Goal: Communication & Community: Answer question/provide support

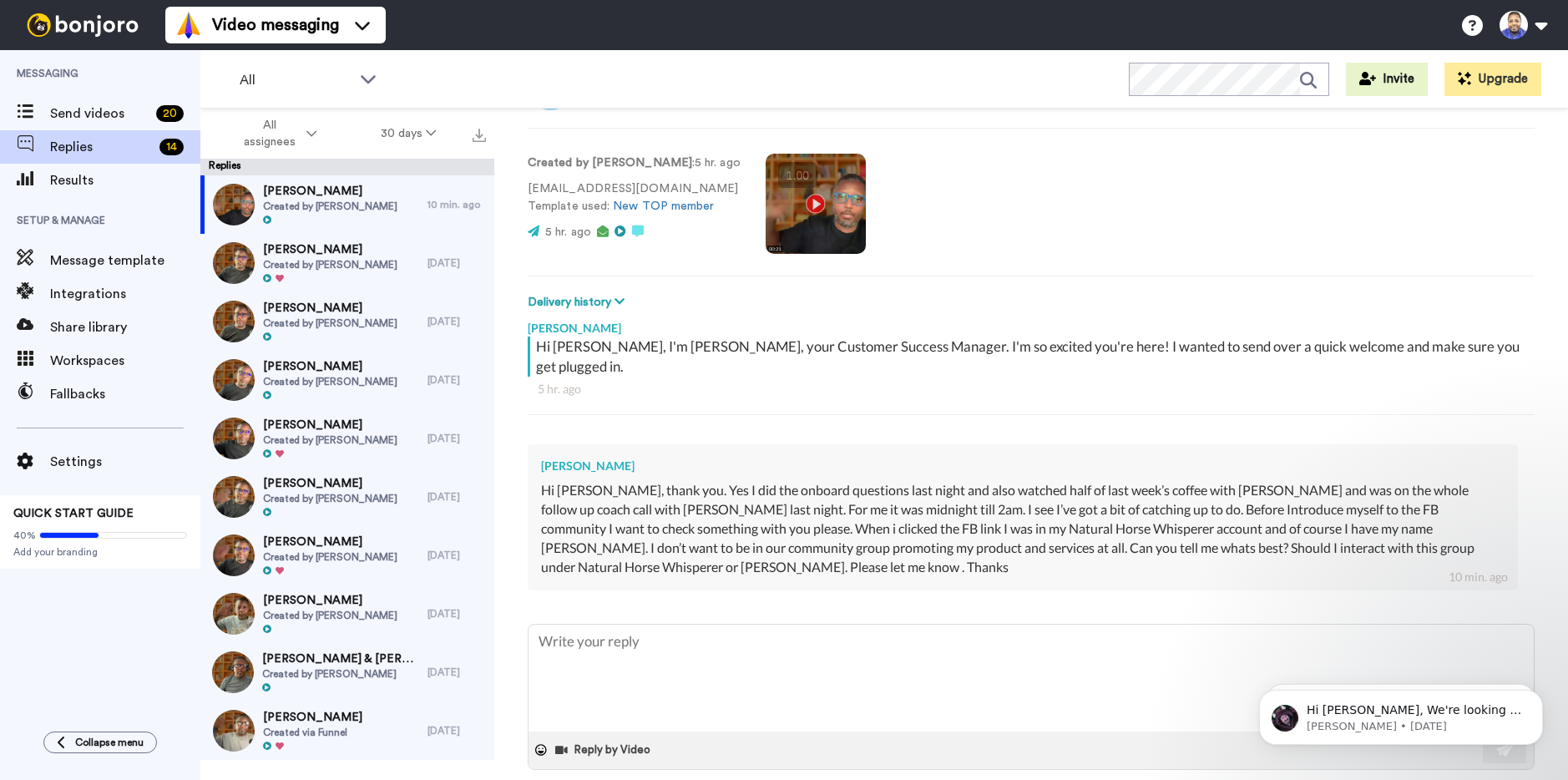
scroll to position [80, 0]
type textarea "I"
type textarea "x"
type textarea "I"
type textarea "x"
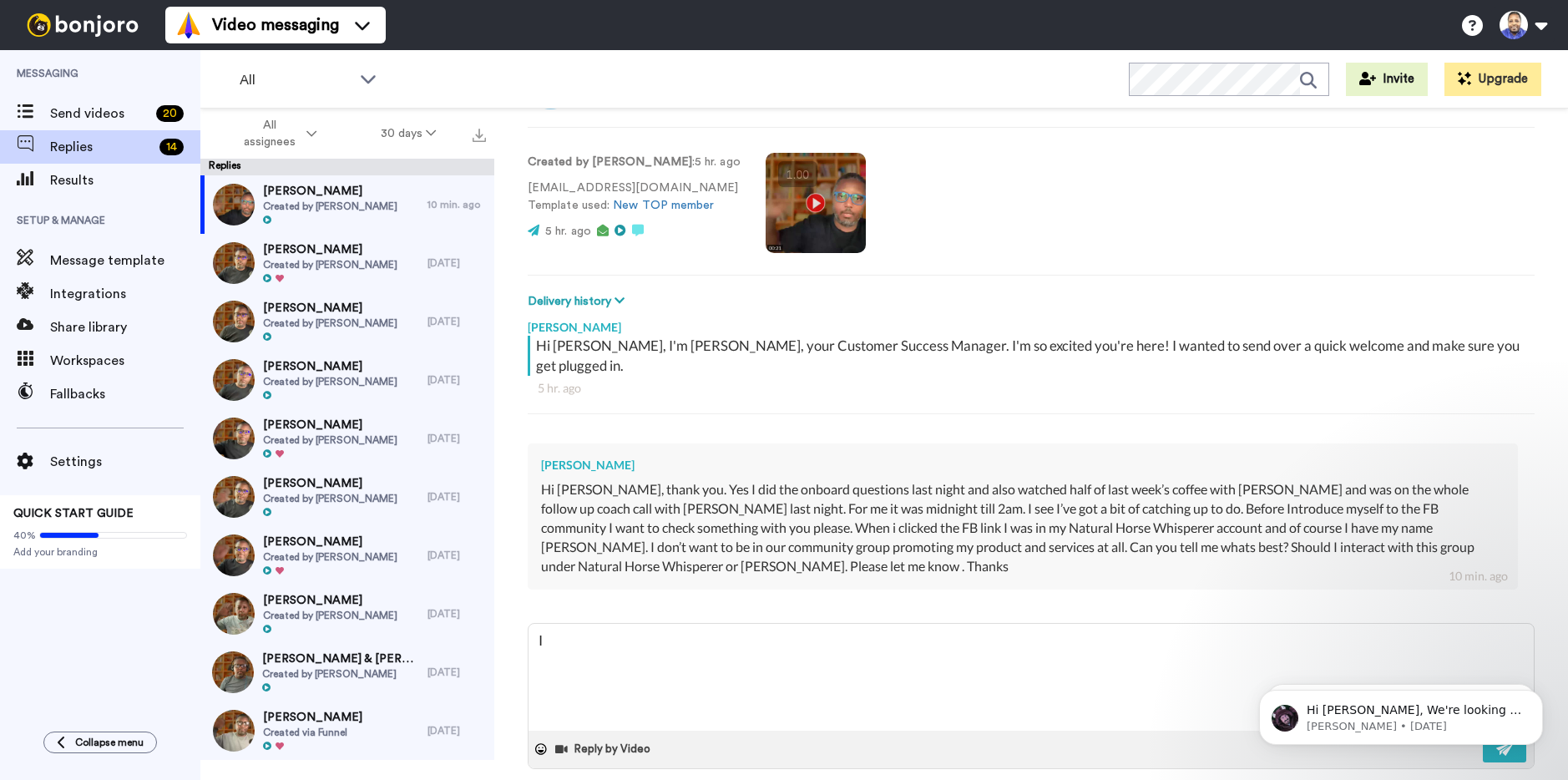
type textarea "I d"
type textarea "x"
type textarea "I"
type textarea "x"
type textarea "I"
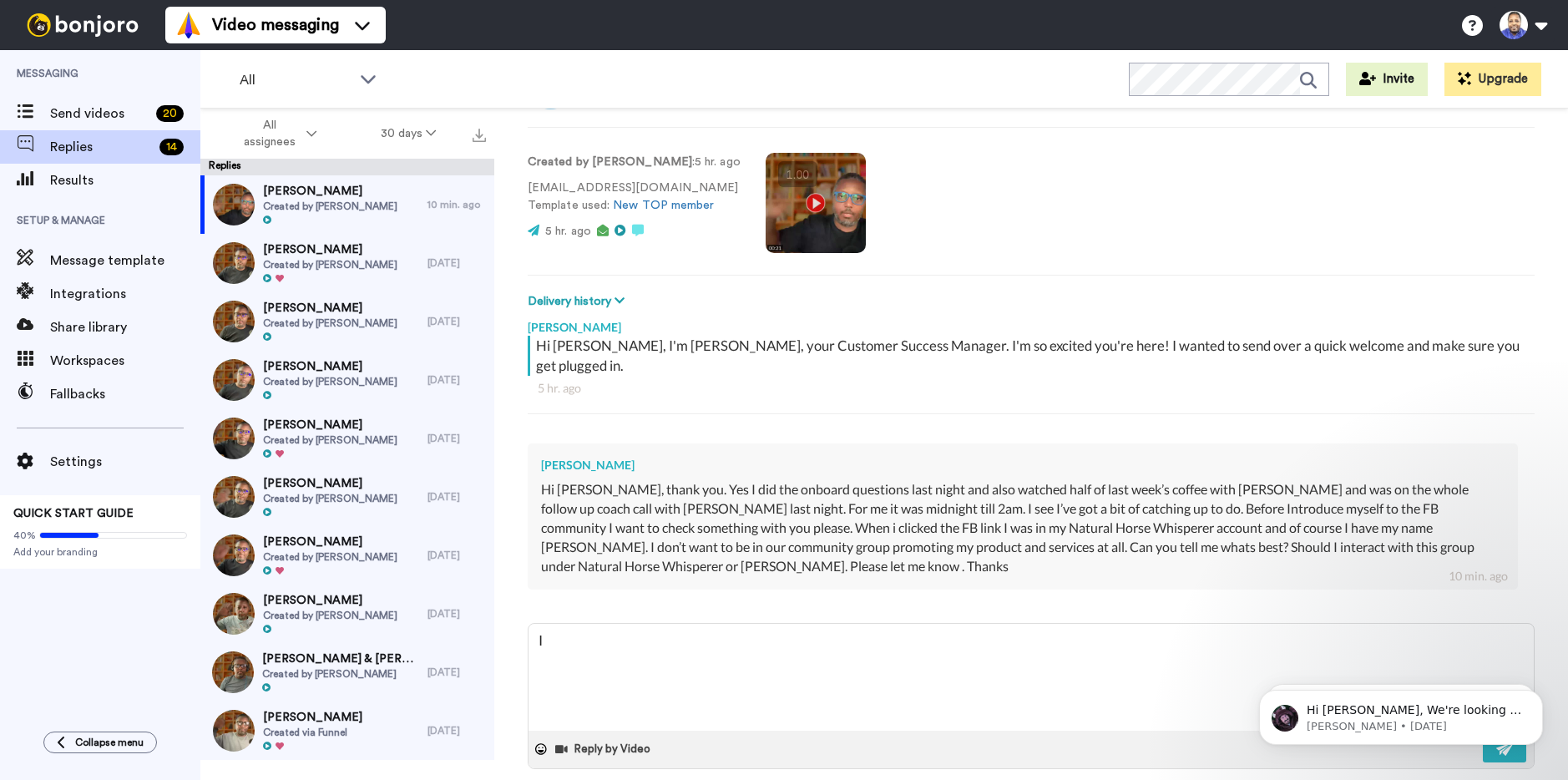
type textarea "x"
type textarea "H"
type textarea "x"
type textarea "Hi"
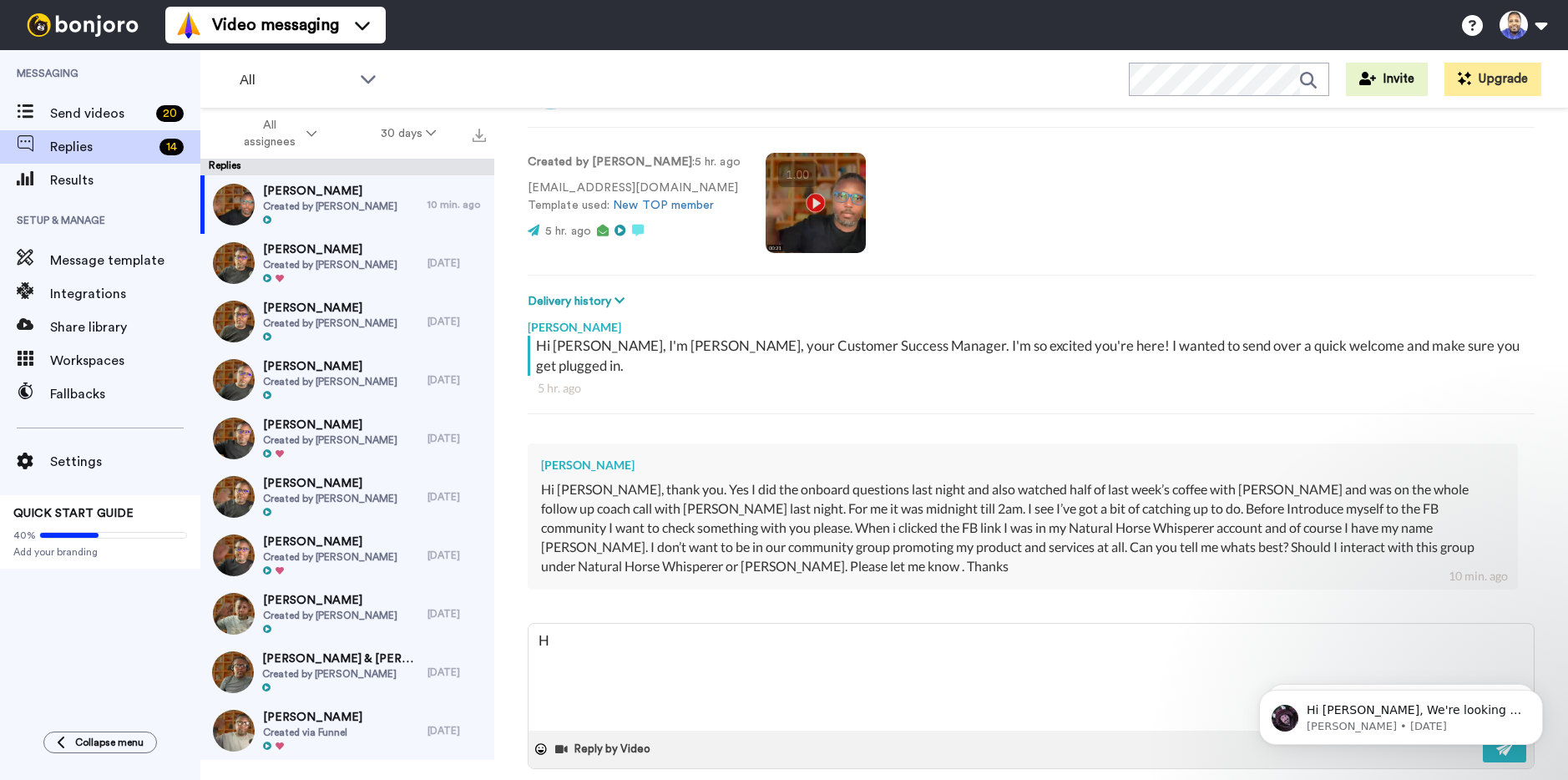
type textarea "x"
type textarea "Hi"
type textarea "x"
type textarea "Hi P"
type textarea "x"
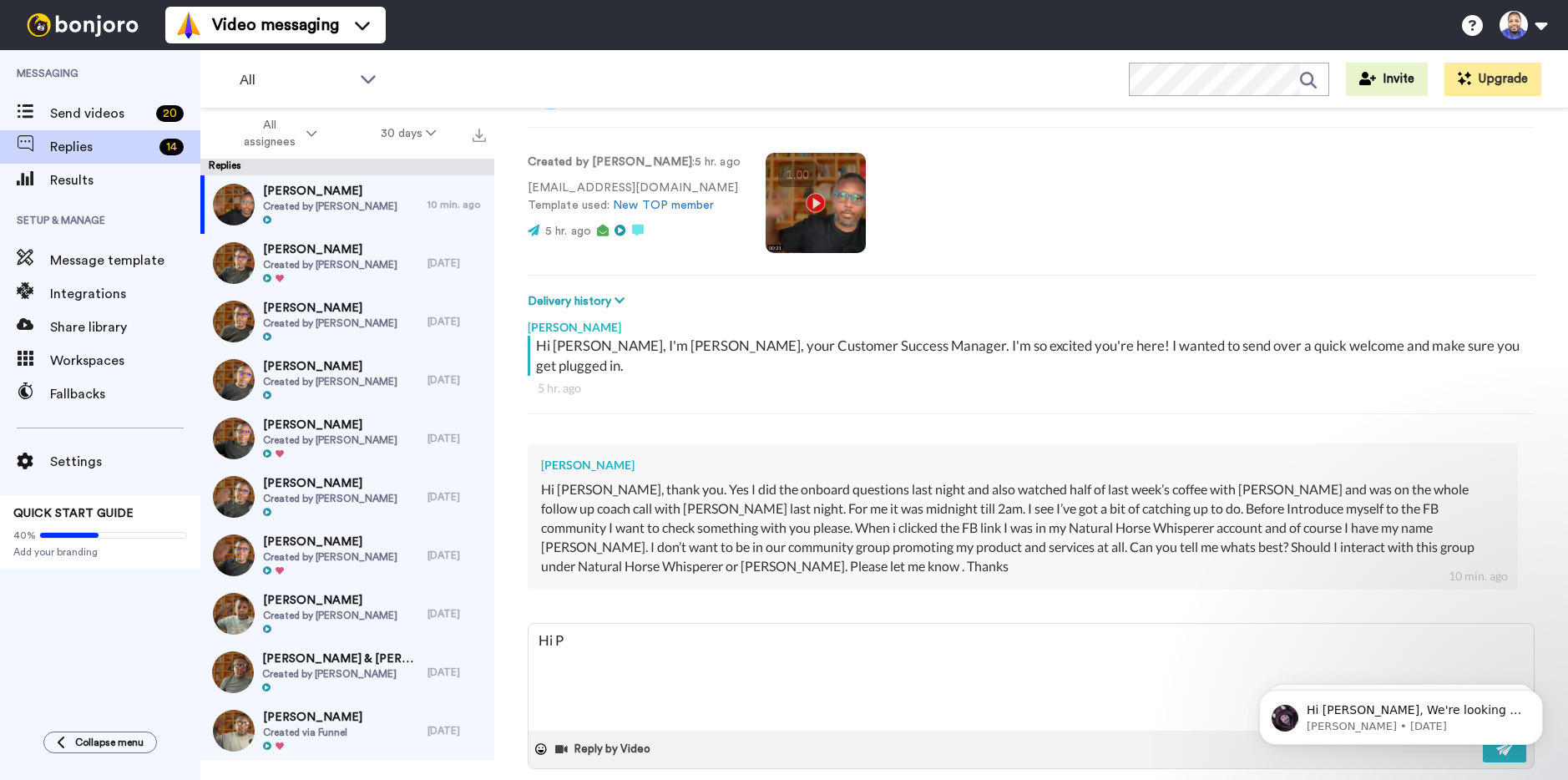
type textarea "Hi Pe"
type textarea "x"
type textarea "Hi Pet"
type textarea "x"
type textarea "Hi [PERSON_NAME]"
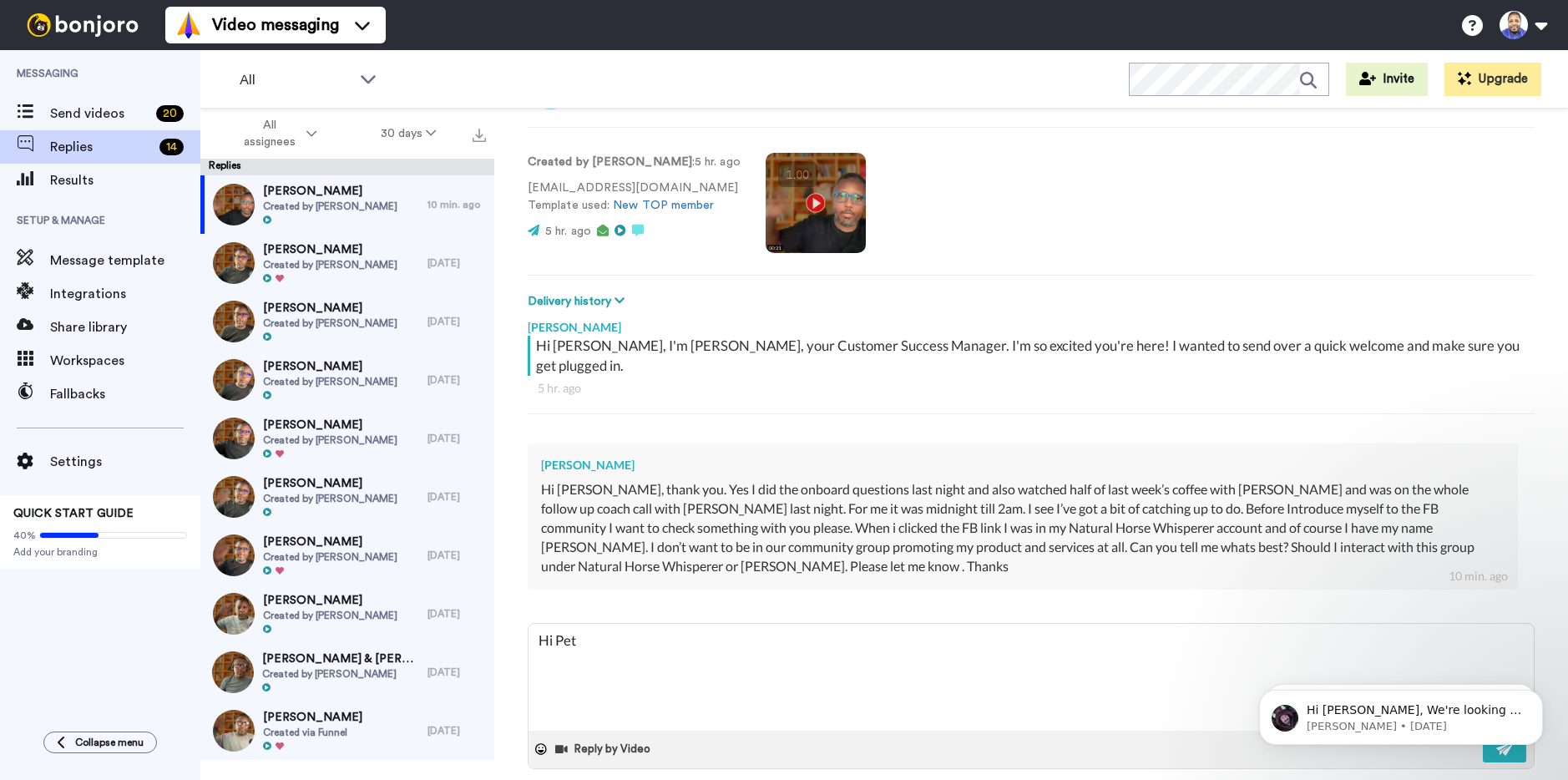
type textarea "x"
type textarea "Hi [PERSON_NAME]"
type textarea "x"
type textarea "Hi [PERSON_NAME],"
type textarea "x"
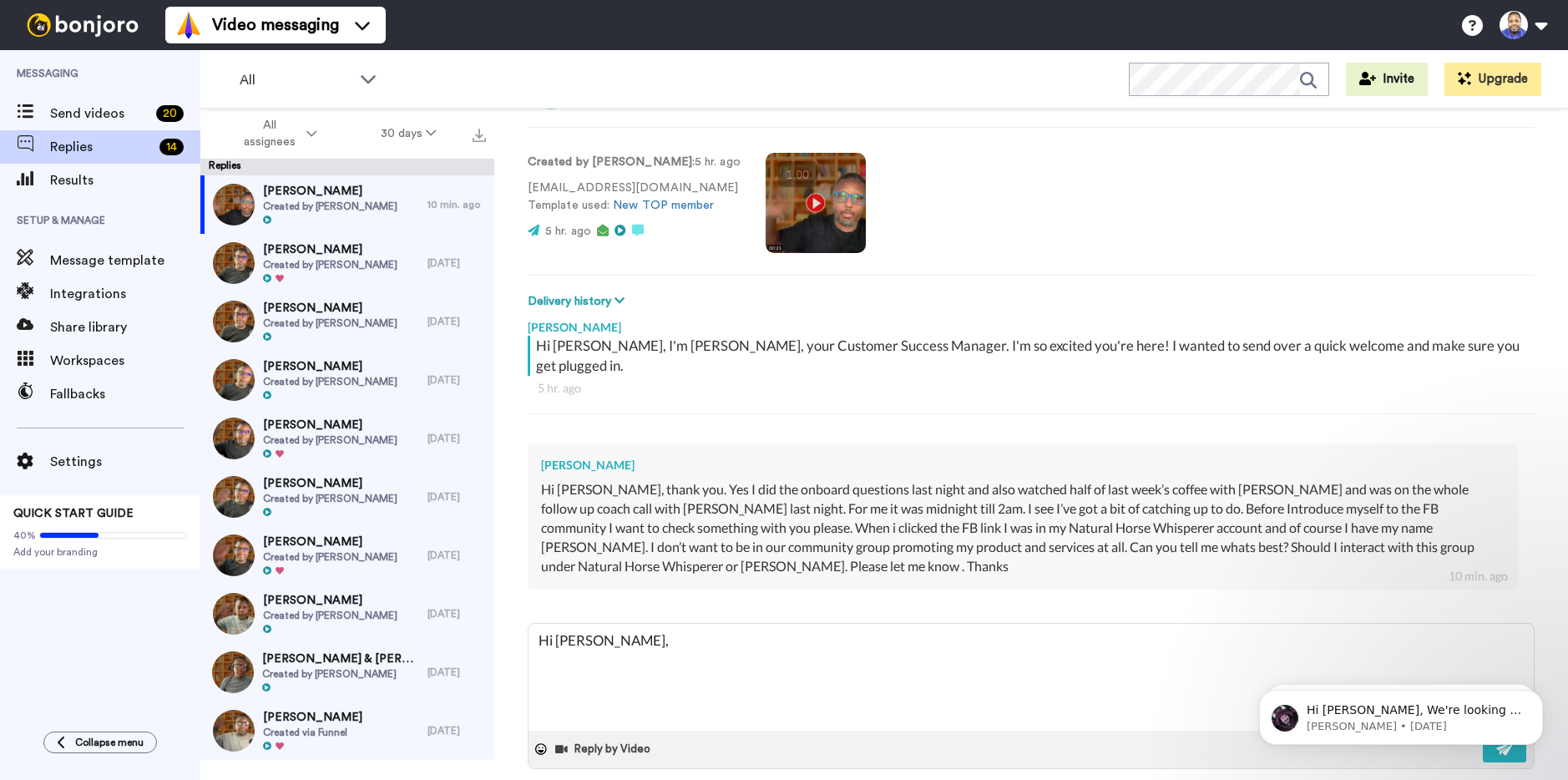
type textarea "Hi [PERSON_NAME],"
type textarea "x"
type textarea "Hi [PERSON_NAME]"
type textarea "x"
type textarea "Hi [PERSON_NAME], Gr"
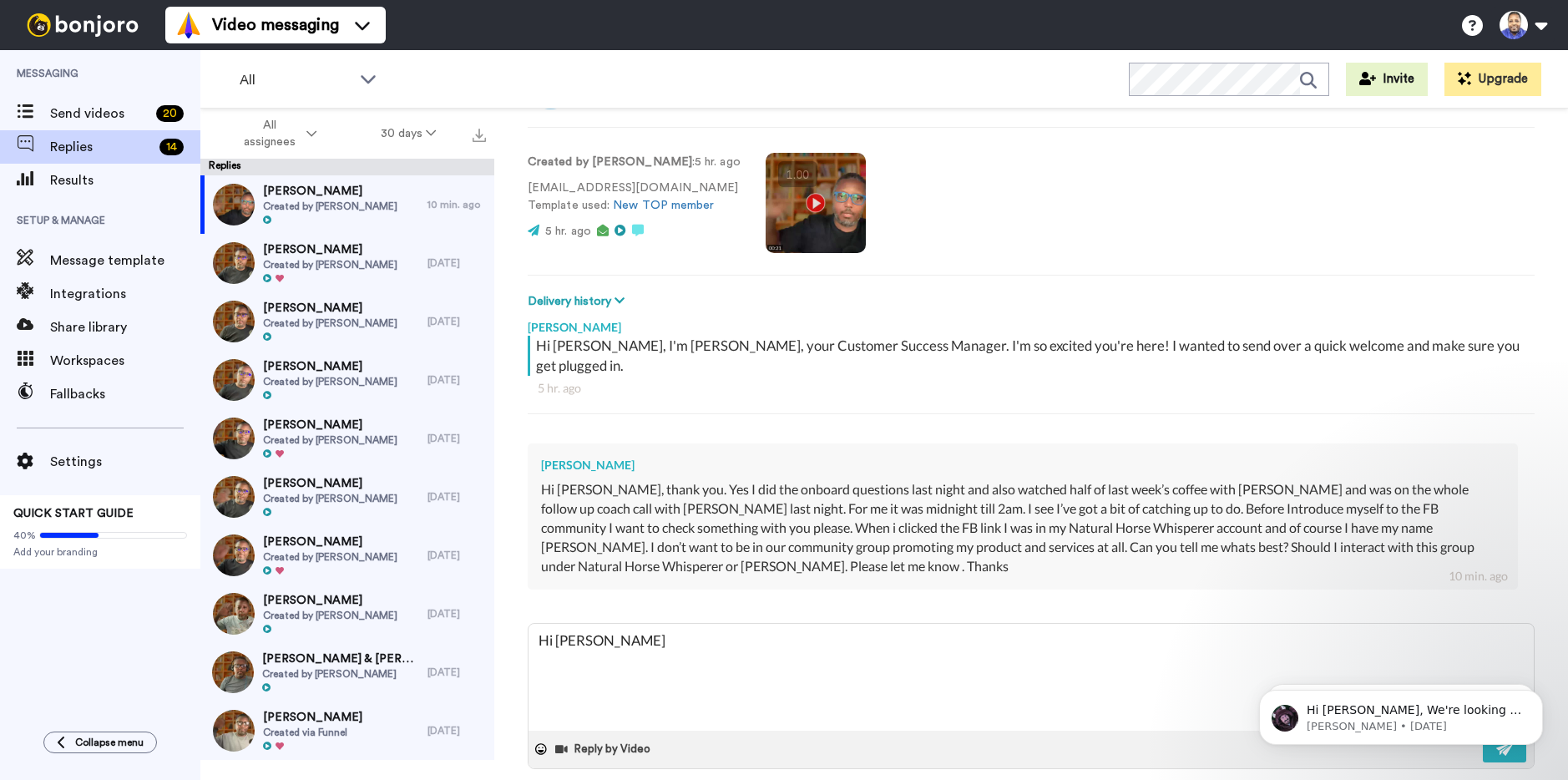
type textarea "x"
type textarea "Hi [PERSON_NAME], Gre"
type textarea "x"
type textarea "Hi [PERSON_NAME], Grea"
type textarea "x"
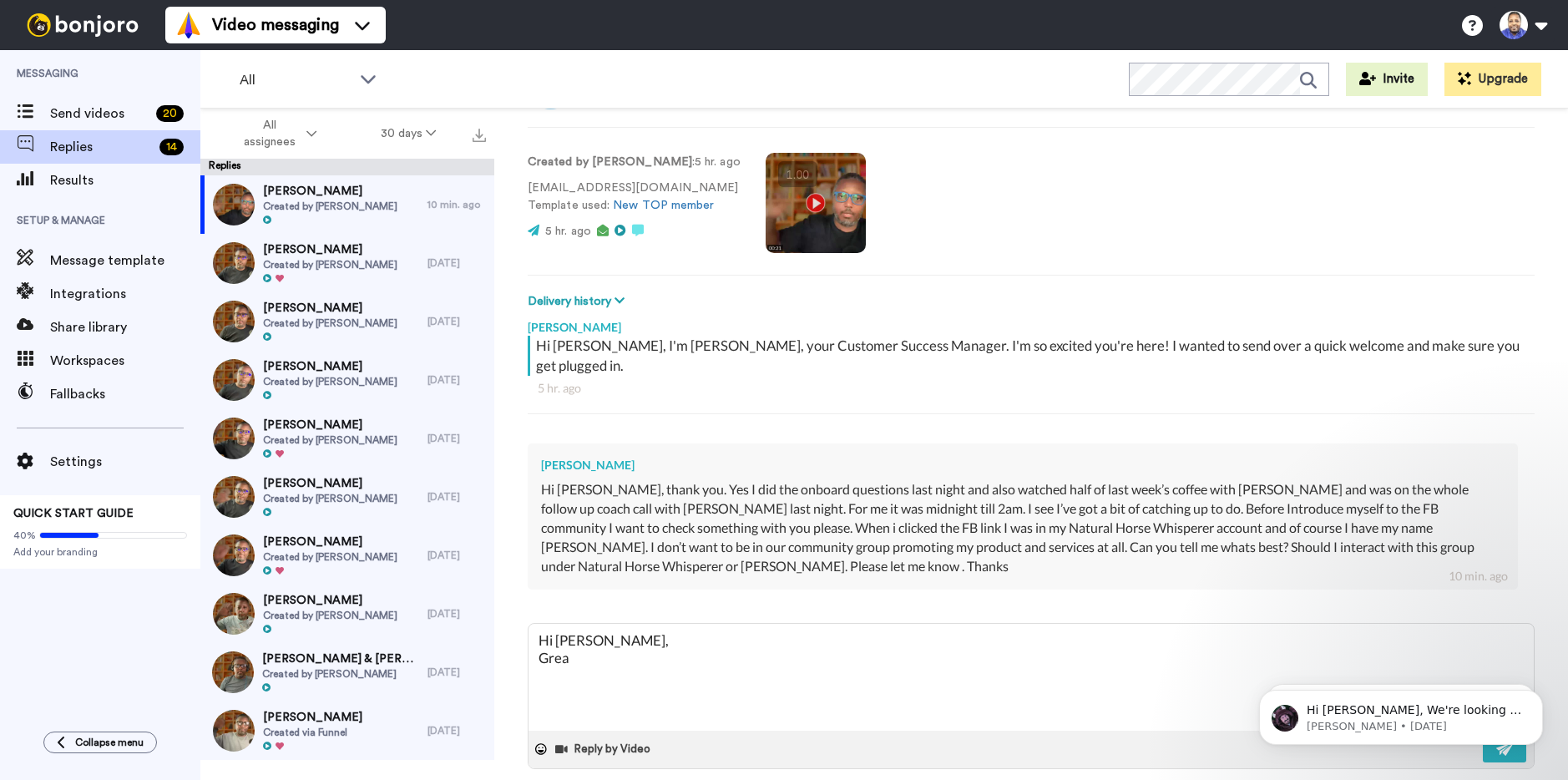
type textarea "Hi [PERSON_NAME], Great"
type textarea "x"
type textarea "Hi [PERSON_NAME], Great"
type textarea "x"
type textarea "Hi [PERSON_NAME], Great t"
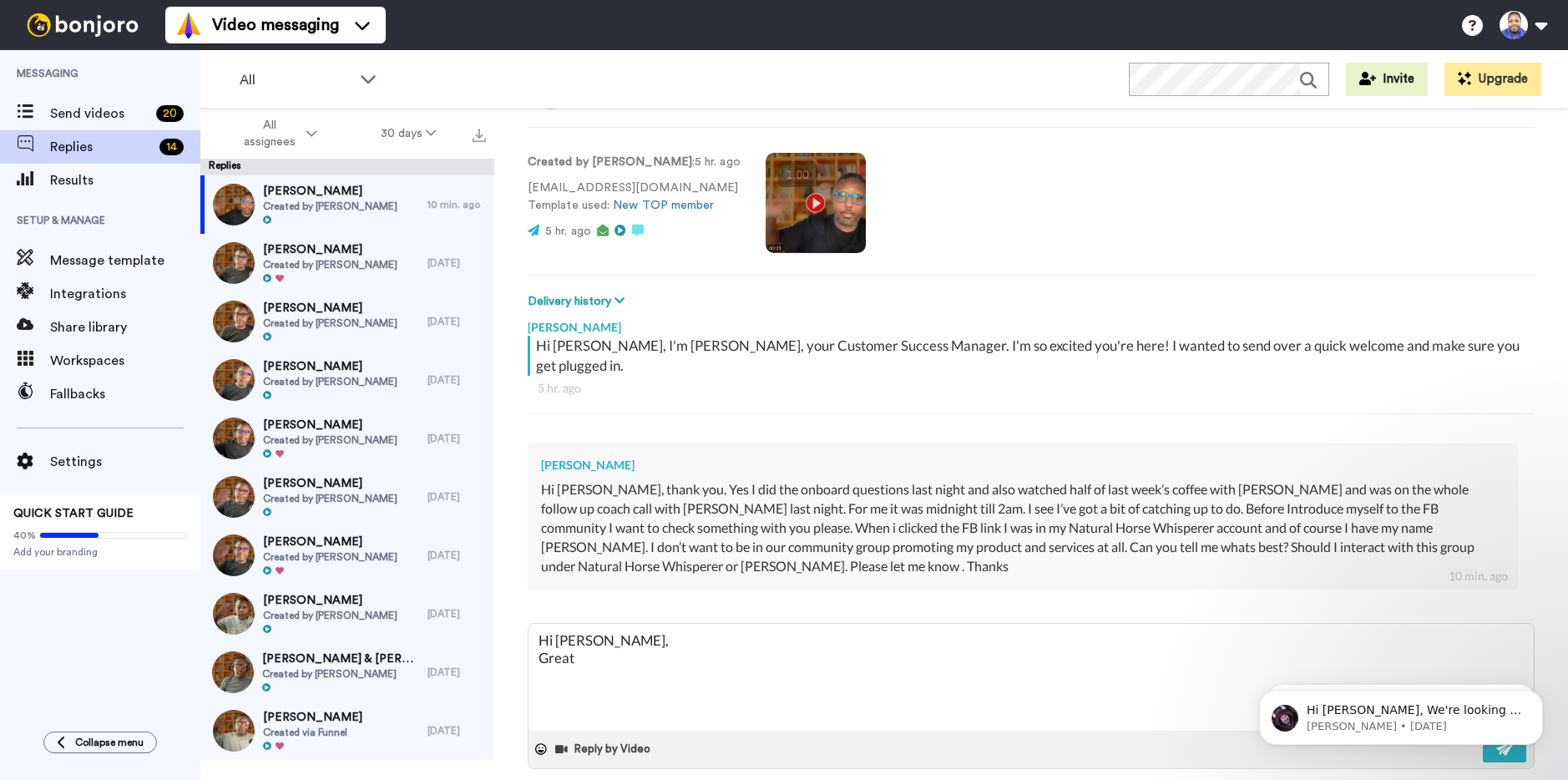
type textarea "x"
type textarea "Hi [PERSON_NAME], Great to"
type textarea "x"
type textarea "Hi [PERSON_NAME], Great to"
type textarea "x"
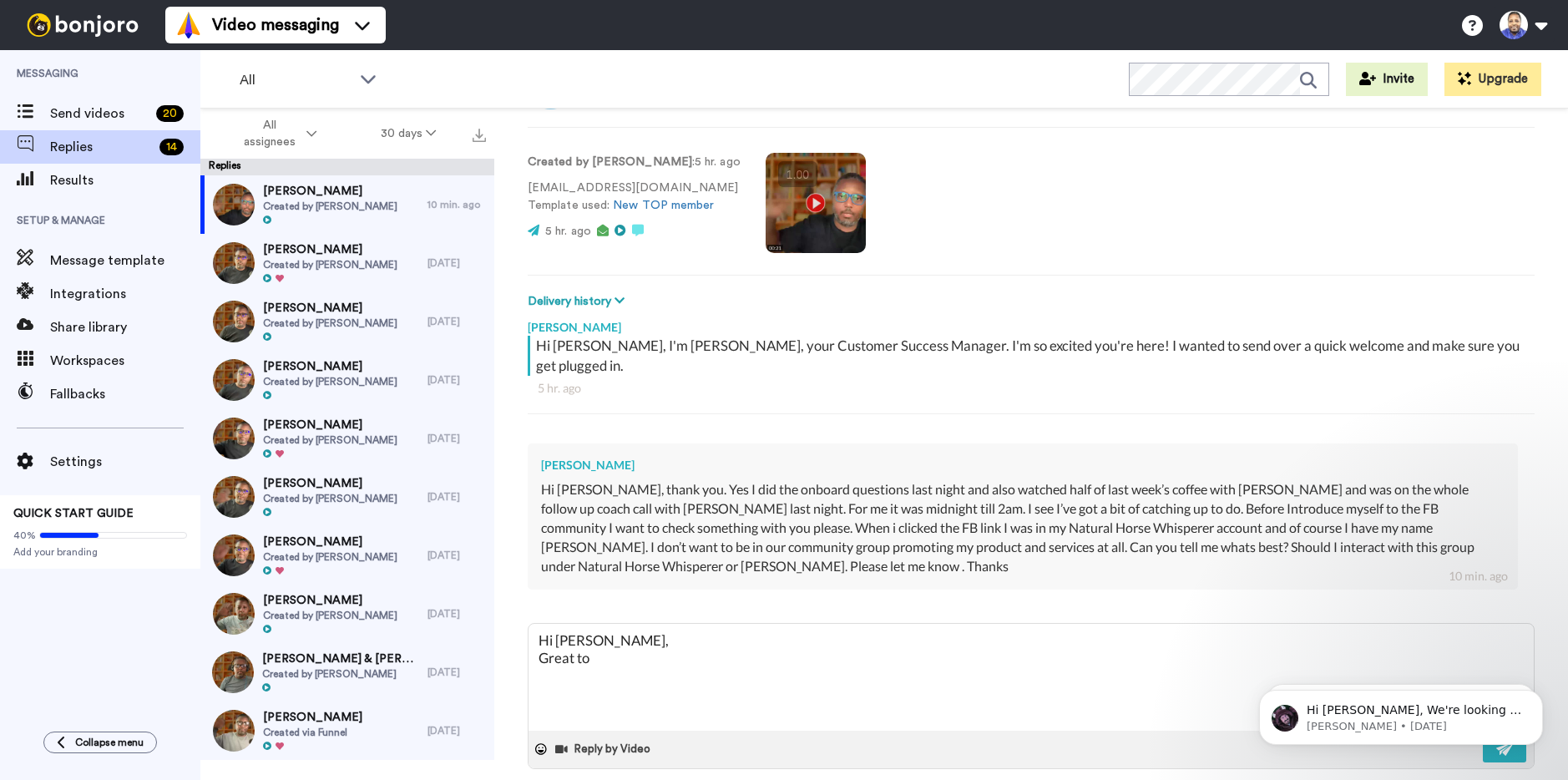
type textarea "Hi [PERSON_NAME], Great to h"
type textarea "x"
type textarea "Hi [PERSON_NAME], Great to he"
type textarea "x"
type textarea "Hi [PERSON_NAME], Great to her"
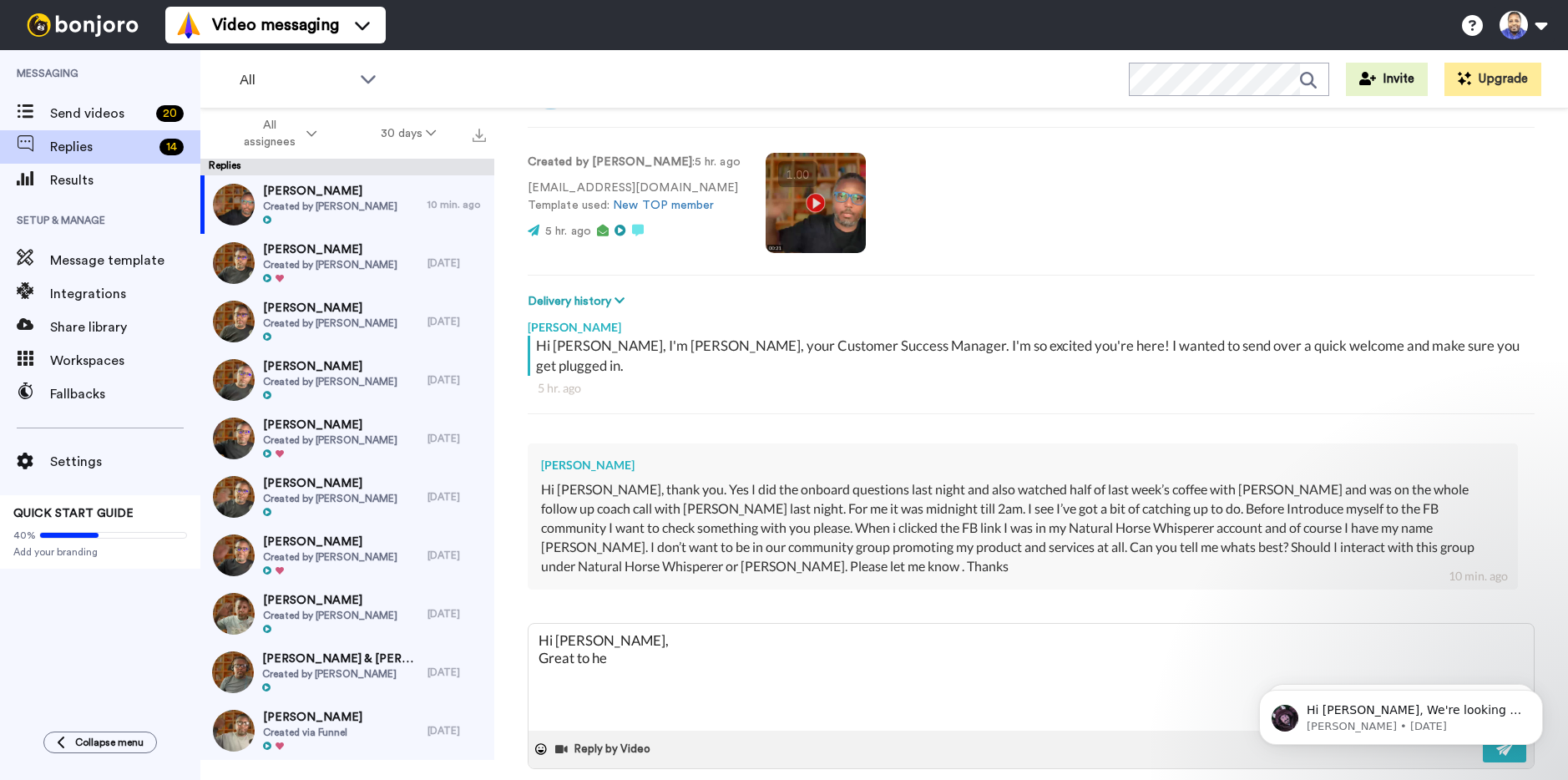
type textarea "x"
type textarea "Hi [PERSON_NAME], Great to hera"
type textarea "x"
type textarea "Hi [PERSON_NAME], Great to hera"
type textarea "x"
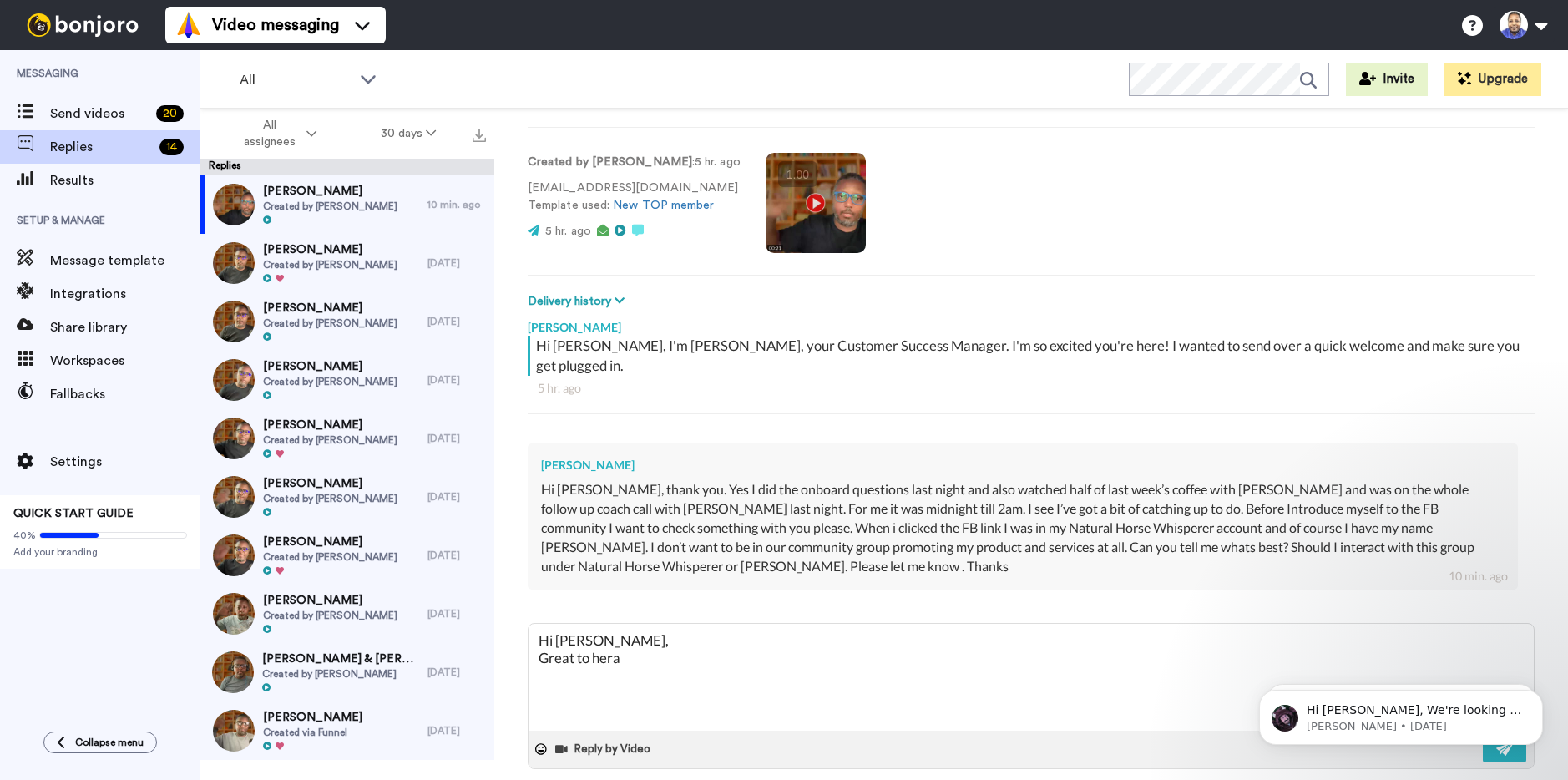
type textarea "Hi [PERSON_NAME], Great to hera f"
type textarea "x"
type textarea "Hi [PERSON_NAME], Great to hera fr"
type textarea "x"
type textarea "Hi [PERSON_NAME], Great to hera fro"
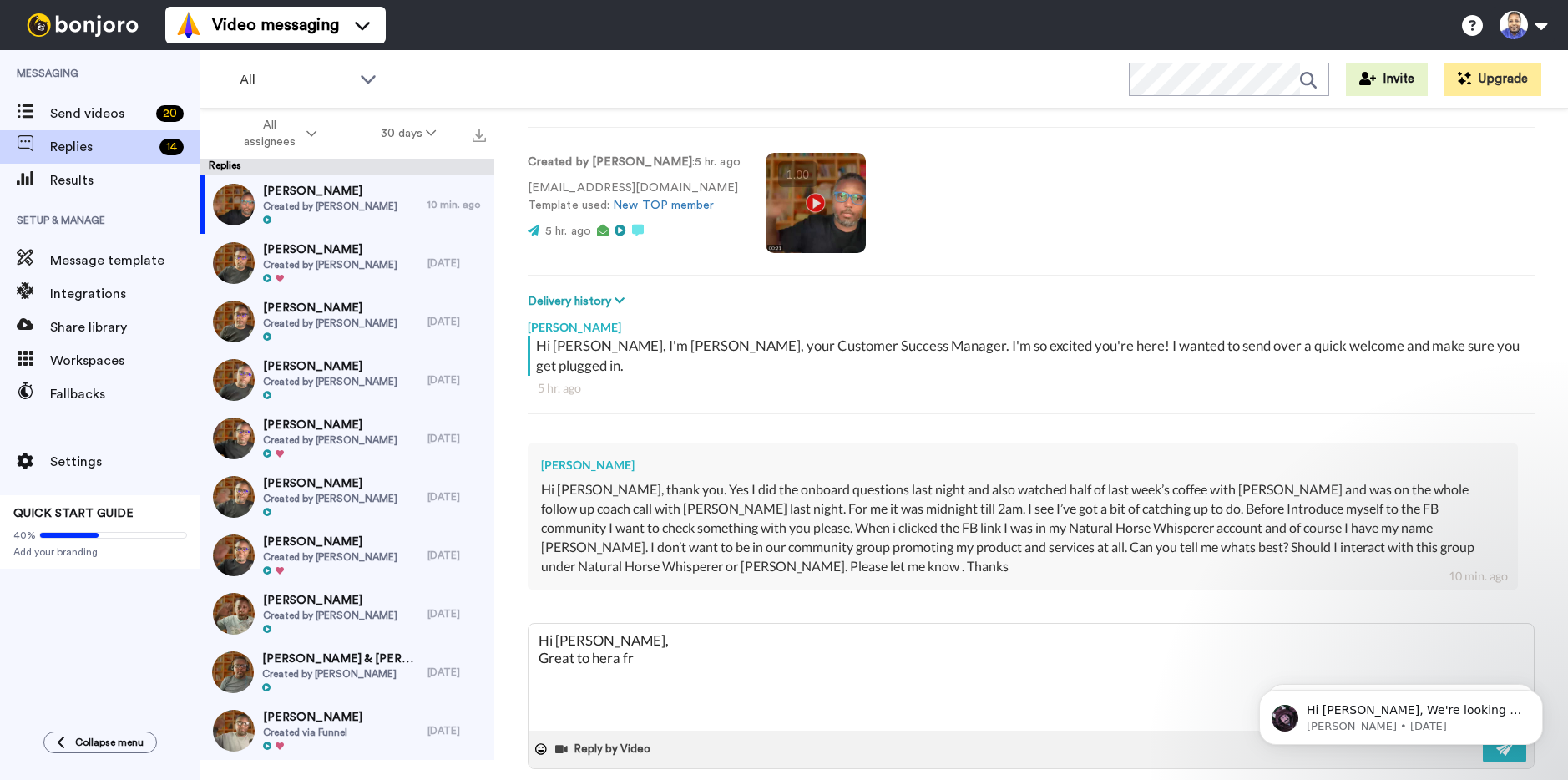
type textarea "x"
type textarea "Hi [PERSON_NAME], Great to hera from"
type textarea "x"
type textarea "Hi [PERSON_NAME], Great to hera from"
type textarea "x"
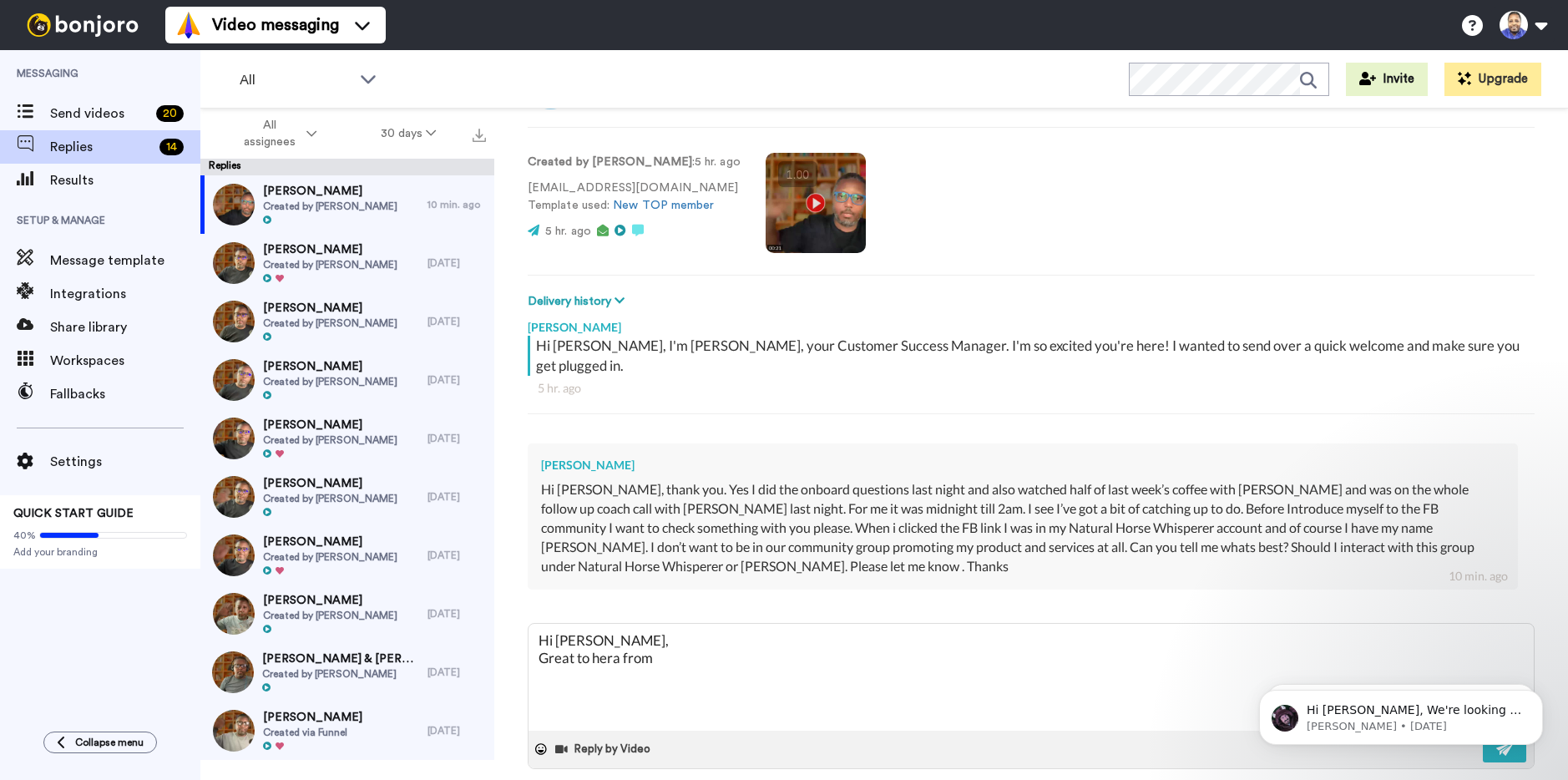
type textarea "Hi [PERSON_NAME], Great to hera from y"
type textarea "x"
type textarea "Hi [PERSON_NAME], Great to hera from yo"
type textarea "x"
type textarea "Hi [PERSON_NAME], Great to hera from you"
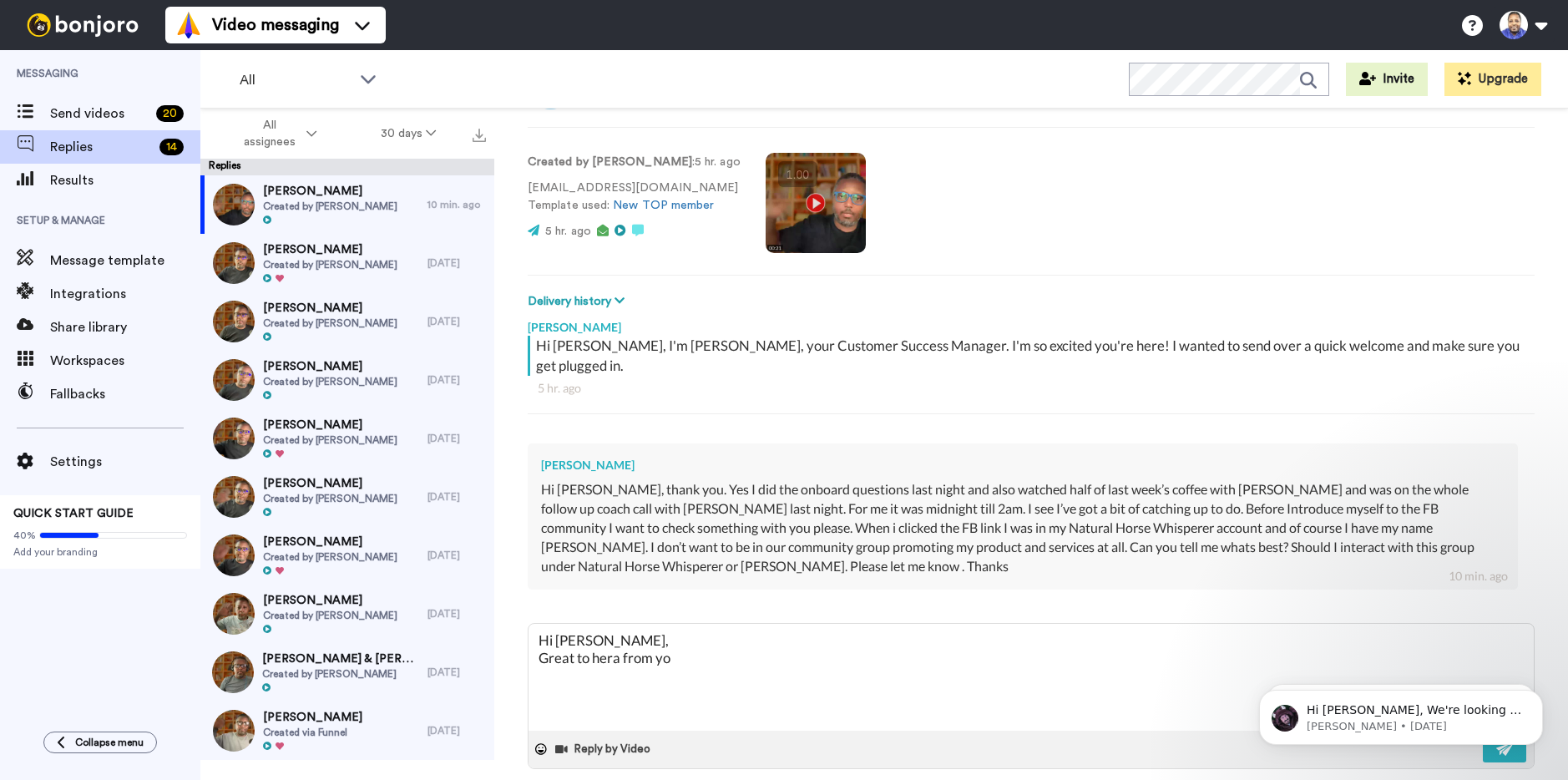
type textarea "x"
type textarea "Hi [PERSON_NAME], Great to hera from you."
type textarea "x"
type textarea "Hi [PERSON_NAME], Great to hera from you."
type textarea "x"
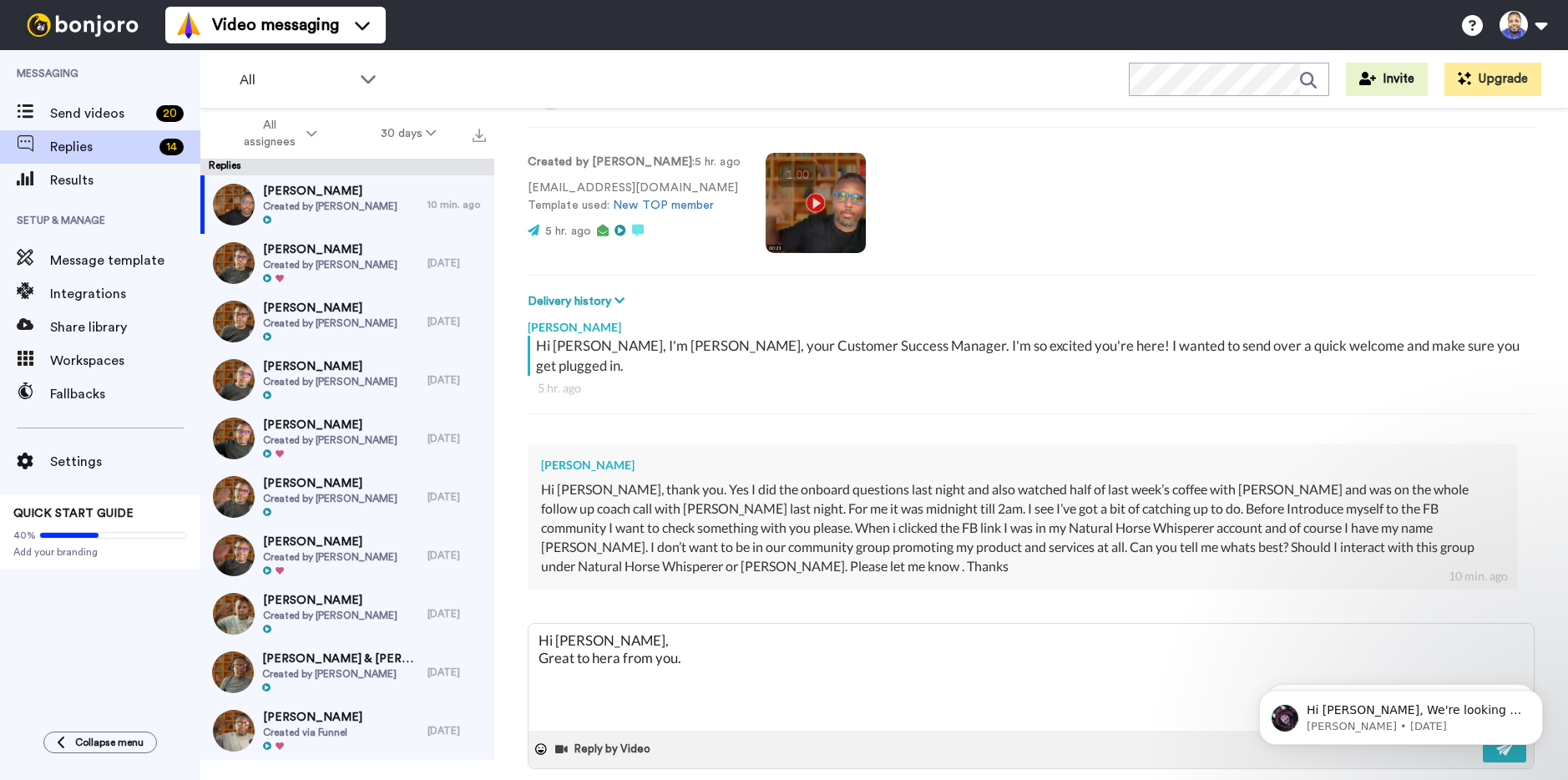
type textarea "Hi [PERSON_NAME], Great to hera from you. I"
type textarea "x"
type textarea "Hi [PERSON_NAME], Great to hera from you. Id"
type textarea "x"
type textarea "Hi [PERSON_NAME], Great to hera from you. Ide"
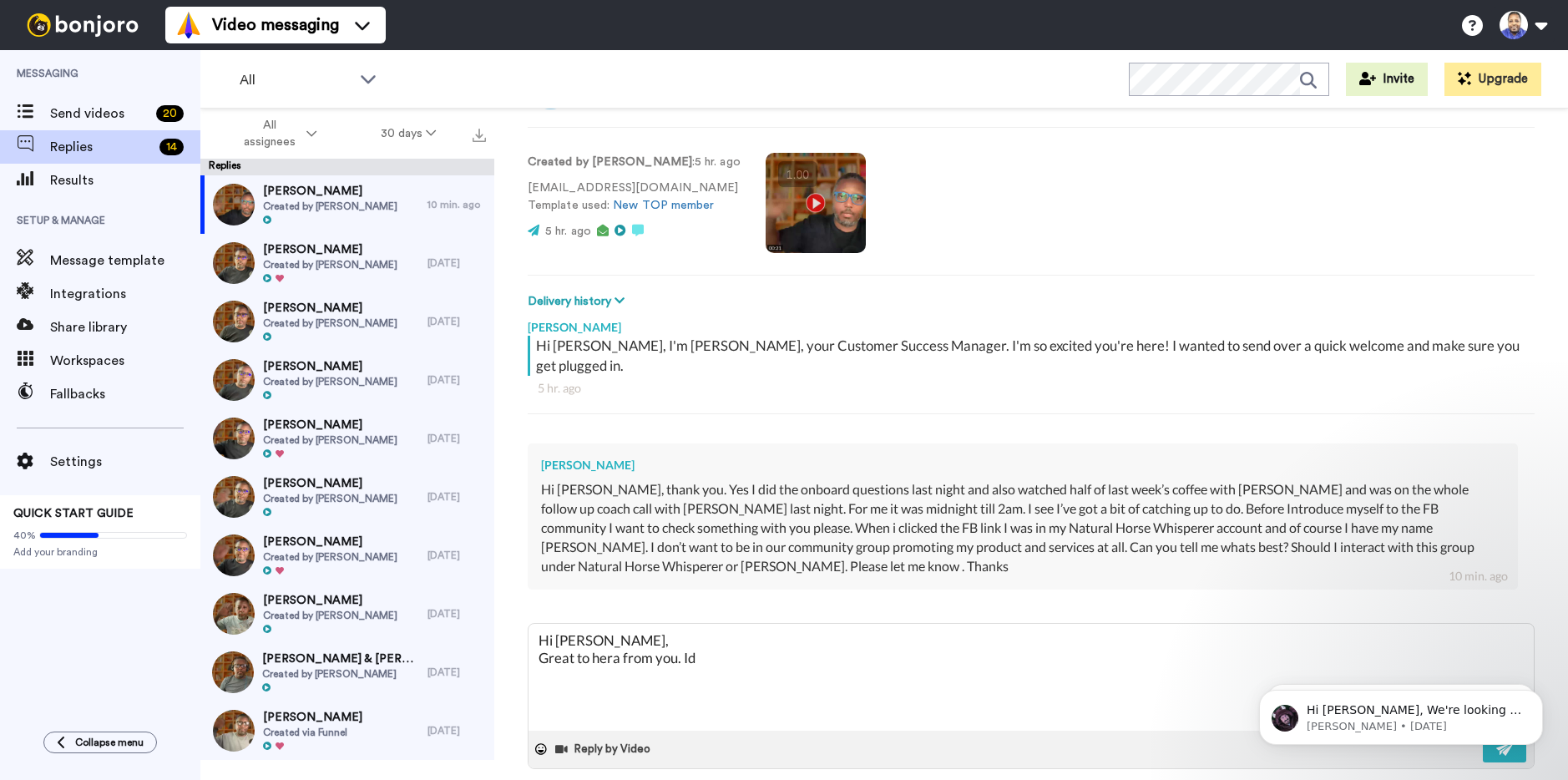
type textarea "x"
type textarea "Hi [PERSON_NAME], Great to hera from you. Idel"
type textarea "x"
type textarea "Hi [PERSON_NAME], Great to hera from you. [PERSON_NAME]"
type textarea "x"
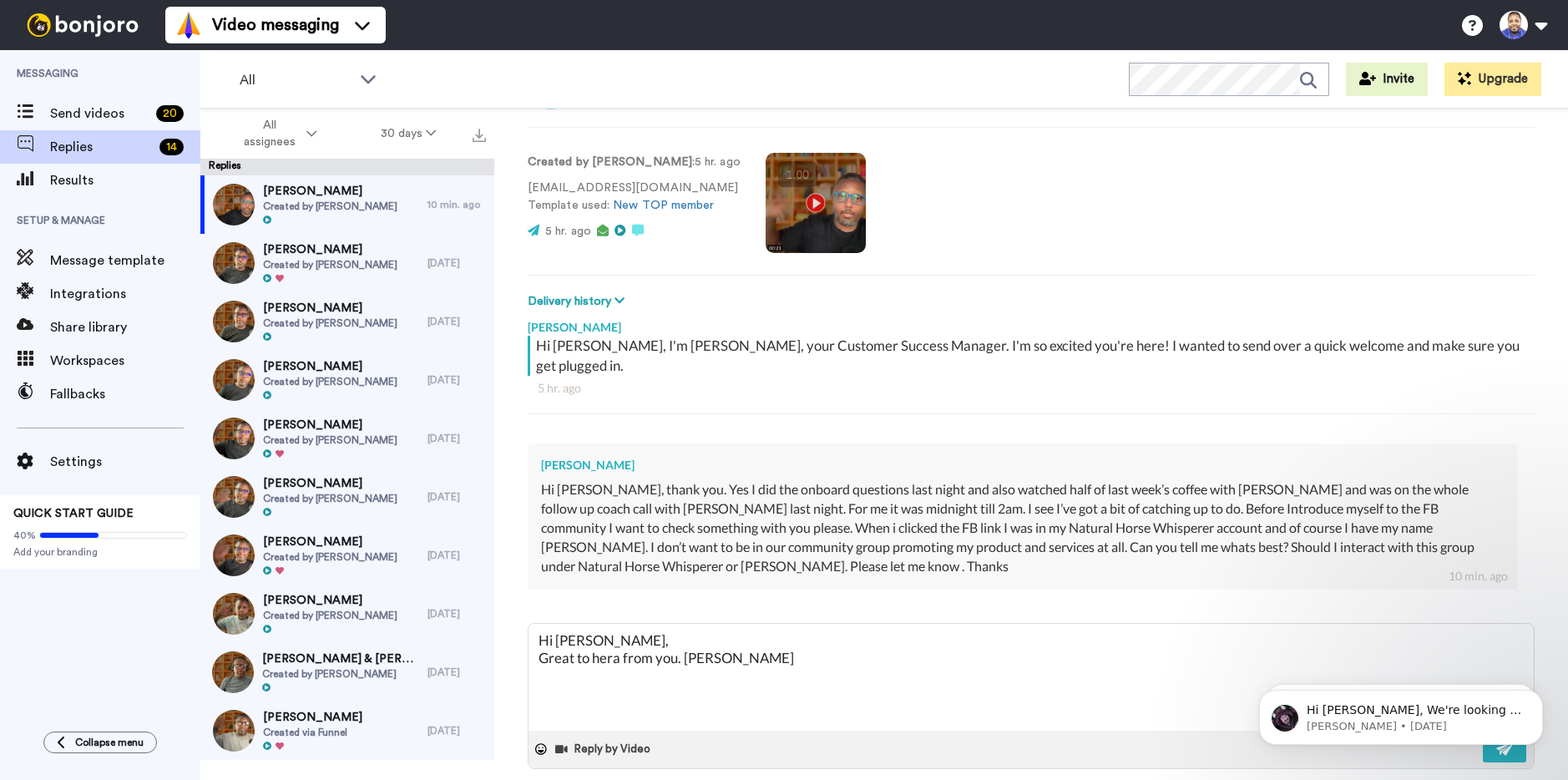
type textarea "Hi [PERSON_NAME], Great to hera from you. [GEOGRAPHIC_DATA]"
type textarea "x"
type textarea "Hi [PERSON_NAME], Great to hera from you. [GEOGRAPHIC_DATA]"
type textarea "x"
type textarea "Hi [PERSON_NAME], Great to hera from you. [GEOGRAPHIC_DATA] y"
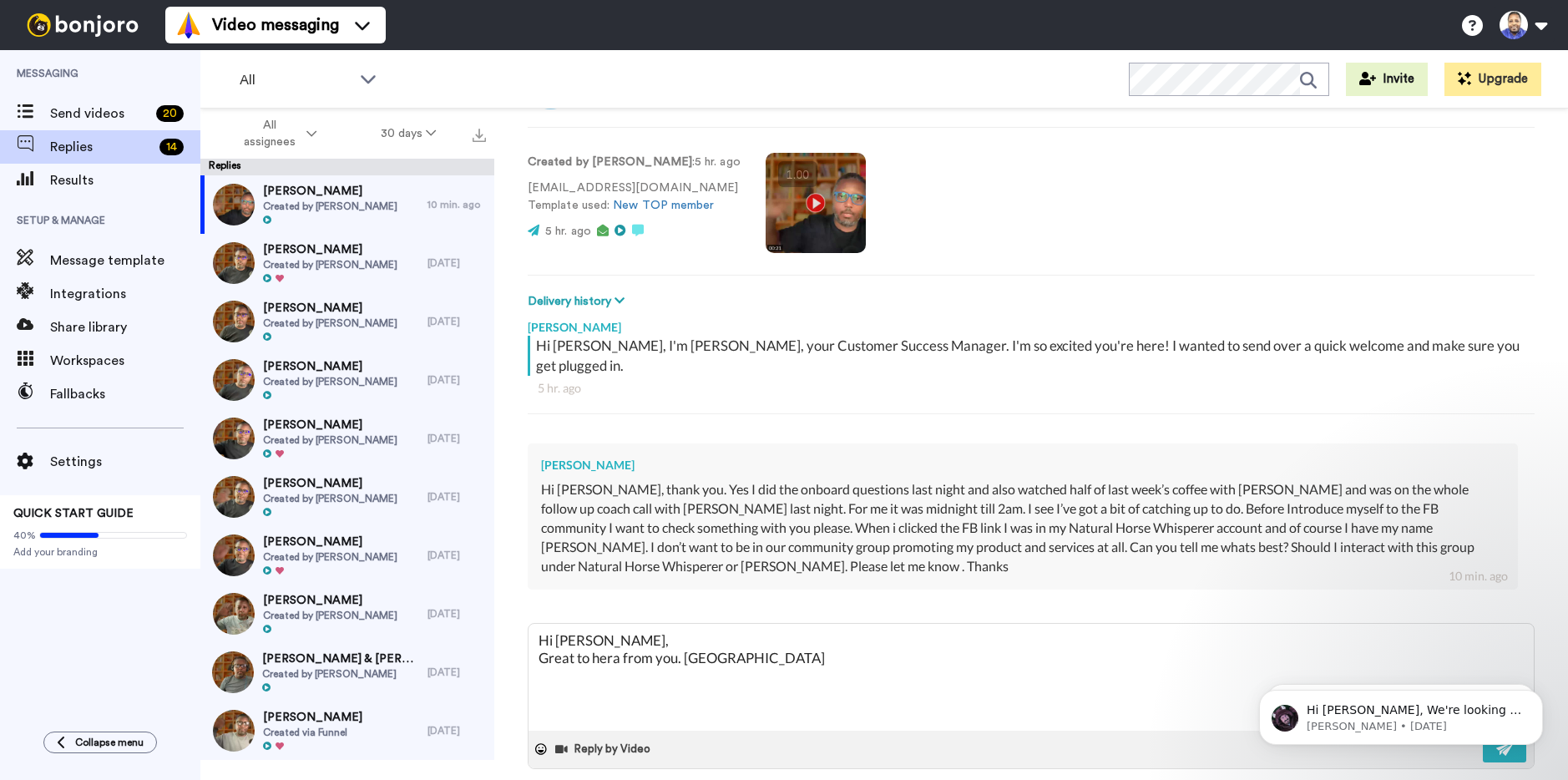
type textarea "x"
type textarea "Hi [PERSON_NAME], Great to hera from you. Idelly yo"
type textarea "x"
type textarea "Hi [PERSON_NAME], Great to hera from you. Idelly you"
type textarea "x"
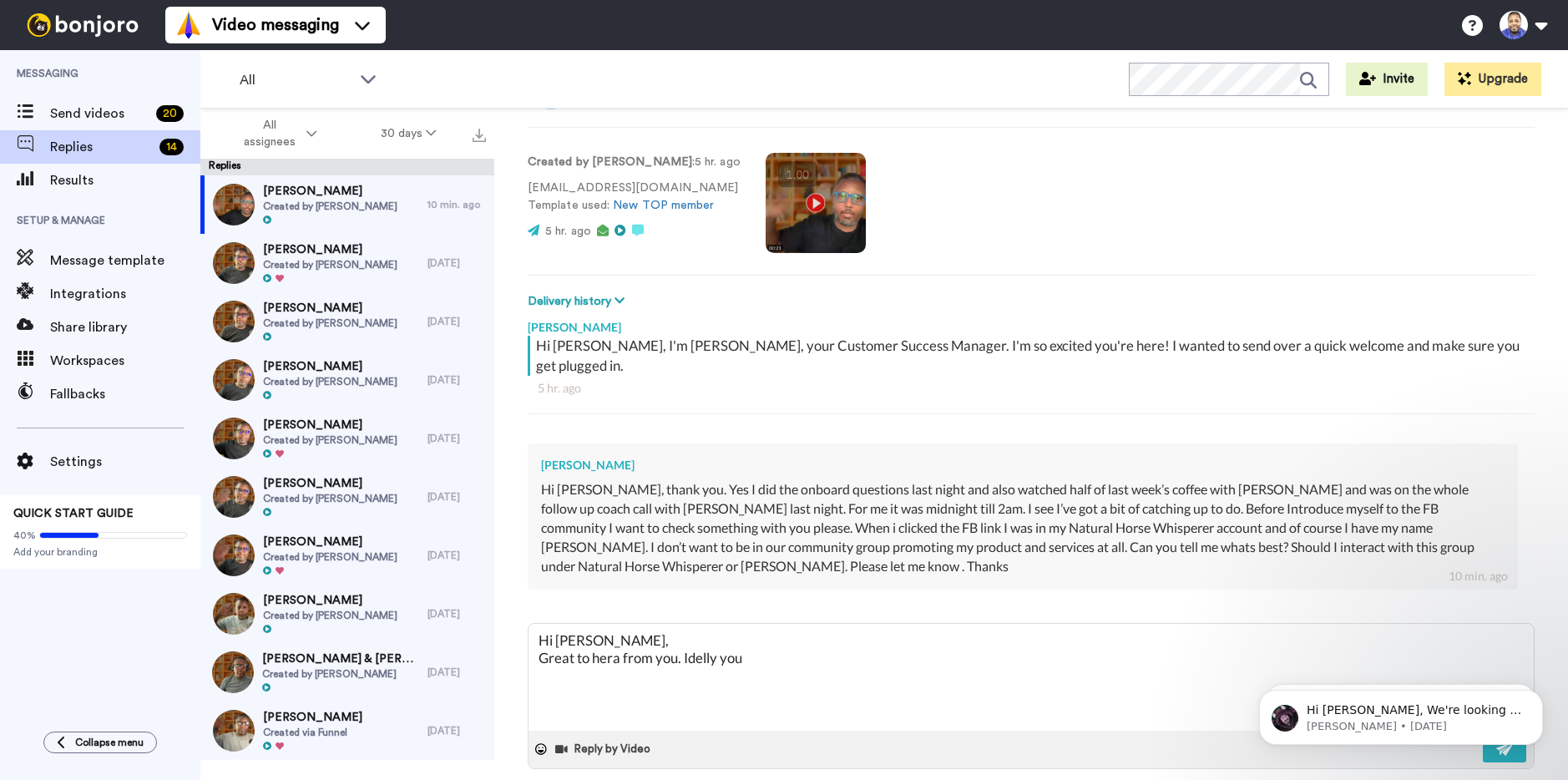
type textarea "Hi [PERSON_NAME], Great to hera from you. Idelly you'"
type textarea "x"
type textarea "Hi [PERSON_NAME], Great to hera from you. Idelly you'd"
type textarea "x"
type textarea "Hi [PERSON_NAME], Great to hera from you. Idelly you'd"
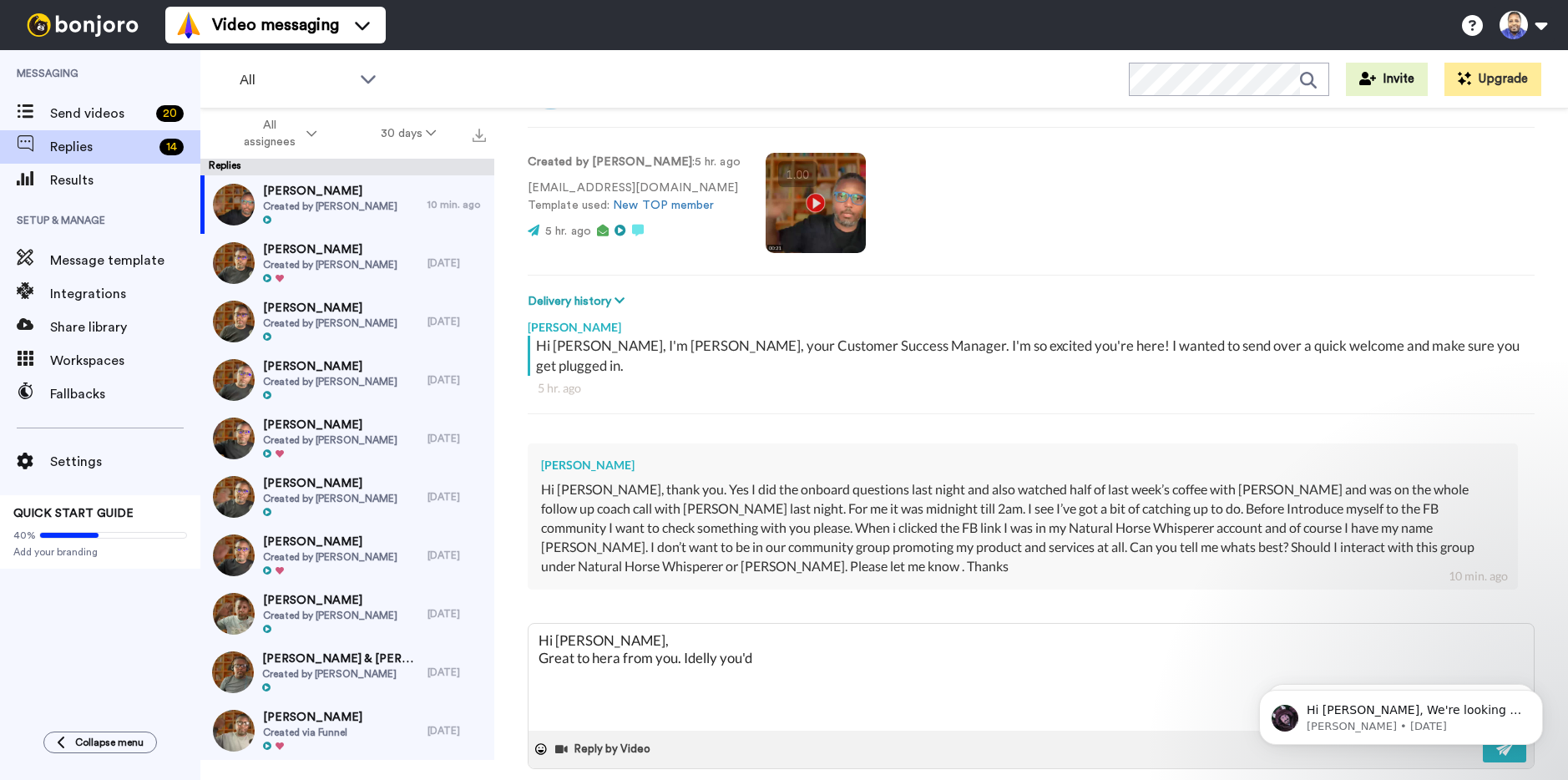
type textarea "x"
type textarea "Hi [PERSON_NAME], Great to hera from you. Idelly you'd"
type textarea "x"
type textarea "Hi [PERSON_NAME], Great to hera from you. Idelly you'"
type textarea "x"
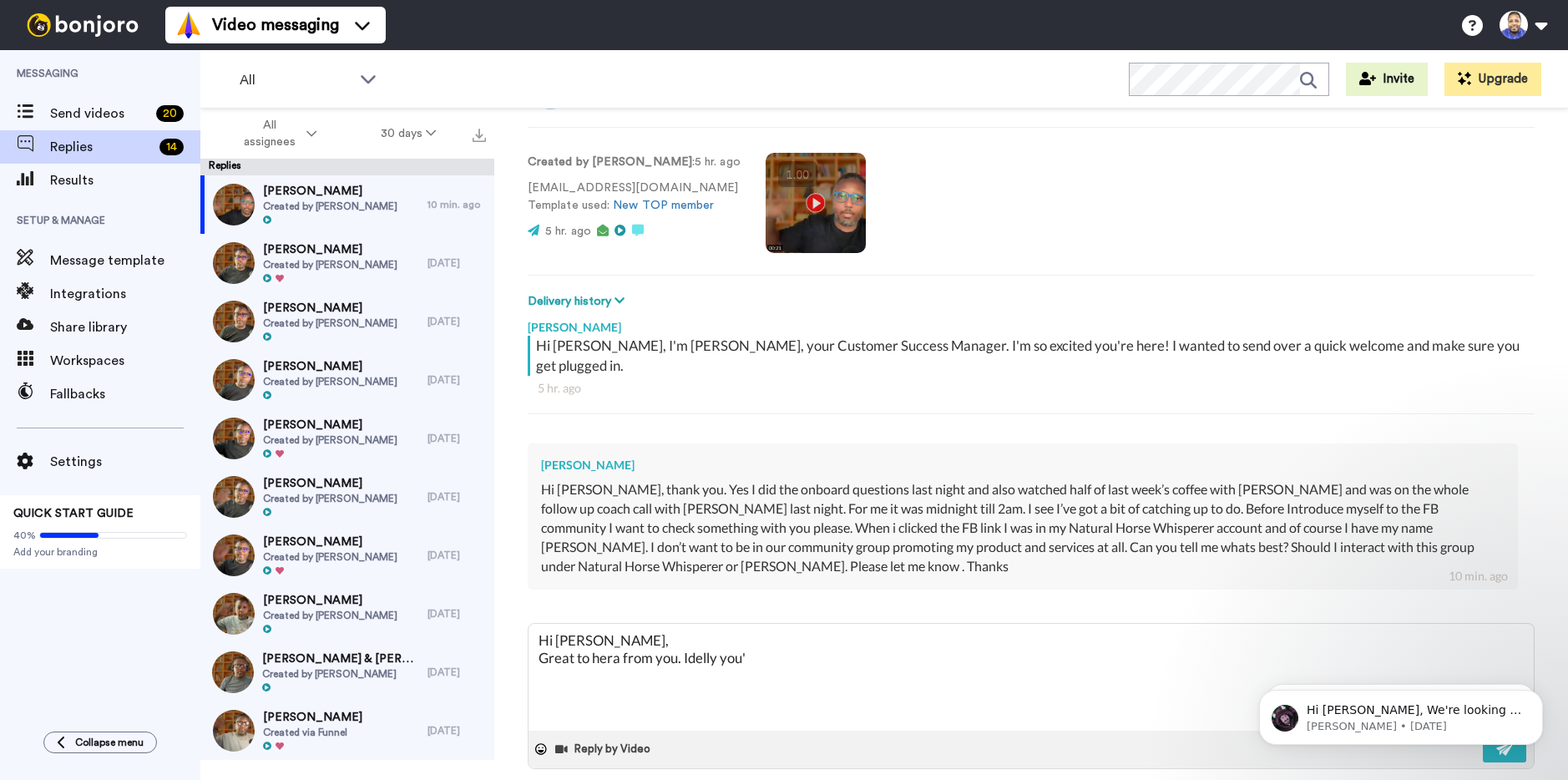
type textarea "Hi [PERSON_NAME], Great to hera from you. Idelly you"
type textarea "x"
type textarea "Hi [PERSON_NAME], Great to hera from you. Idelly yo"
type textarea "x"
type textarea "Hi [PERSON_NAME], Great to hera from you. [GEOGRAPHIC_DATA] y"
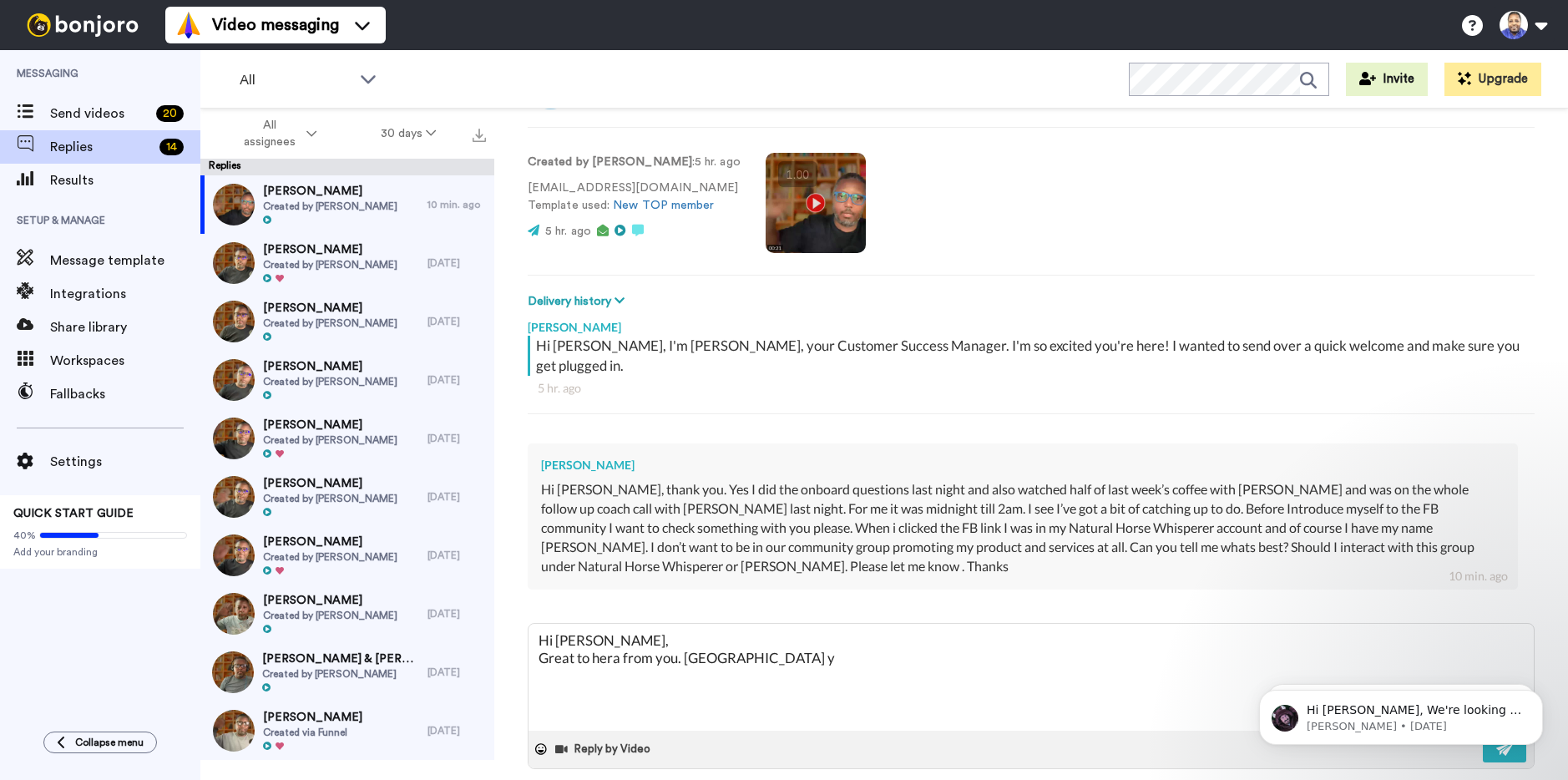
type textarea "x"
type textarea "Hi [PERSON_NAME], Great to hera from you. [GEOGRAPHIC_DATA]"
type textarea "x"
type textarea "Hi [PERSON_NAME], Great to hera from you. [GEOGRAPHIC_DATA]"
type textarea "x"
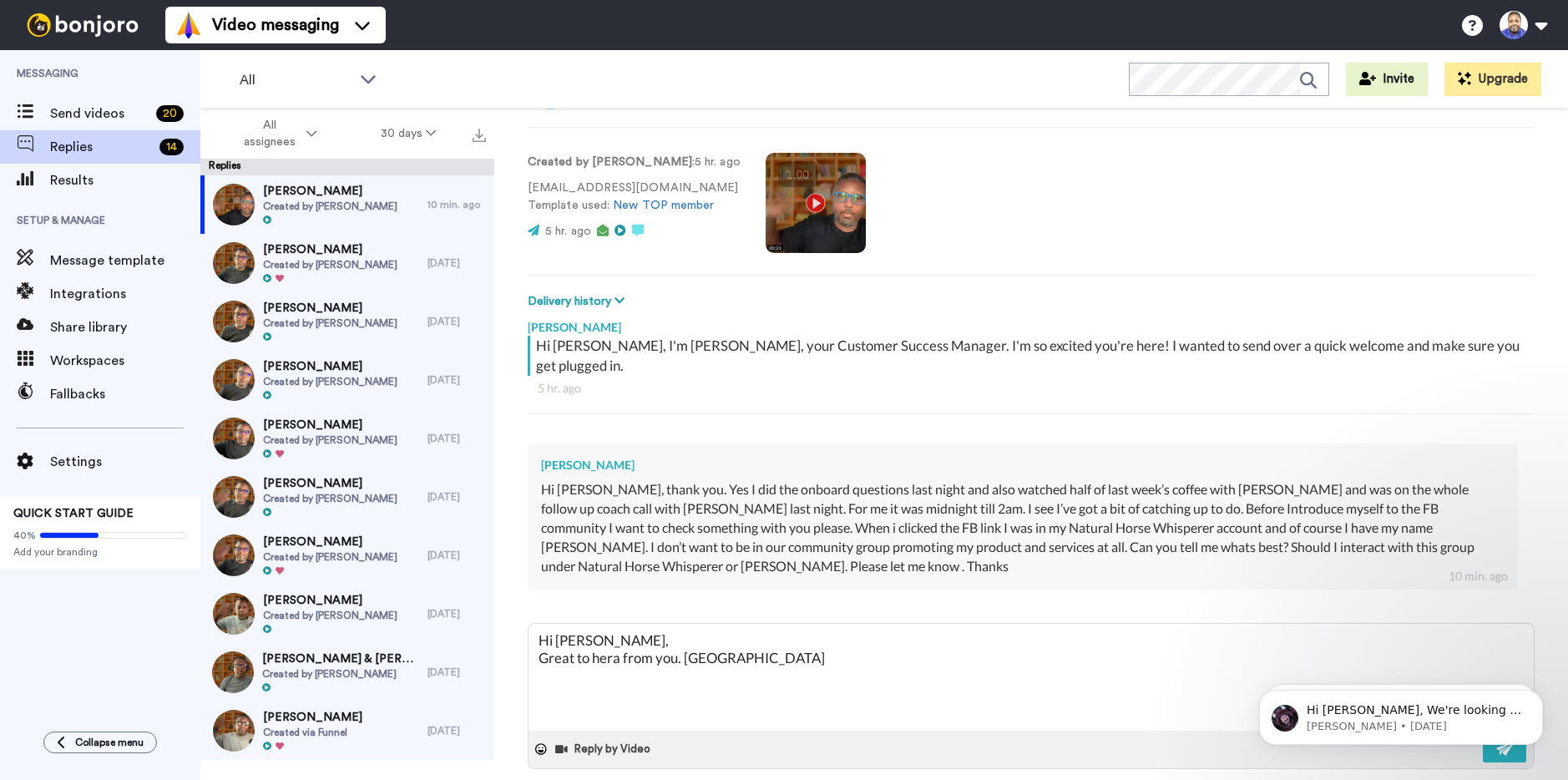
type textarea "Hi [PERSON_NAME], Great to hera from you. [PERSON_NAME]"
type textarea "x"
type textarea "Hi [PERSON_NAME], Great to hera from you. Idel"
type textarea "x"
type textarea "Hi [PERSON_NAME], Great to hera from you. Ide"
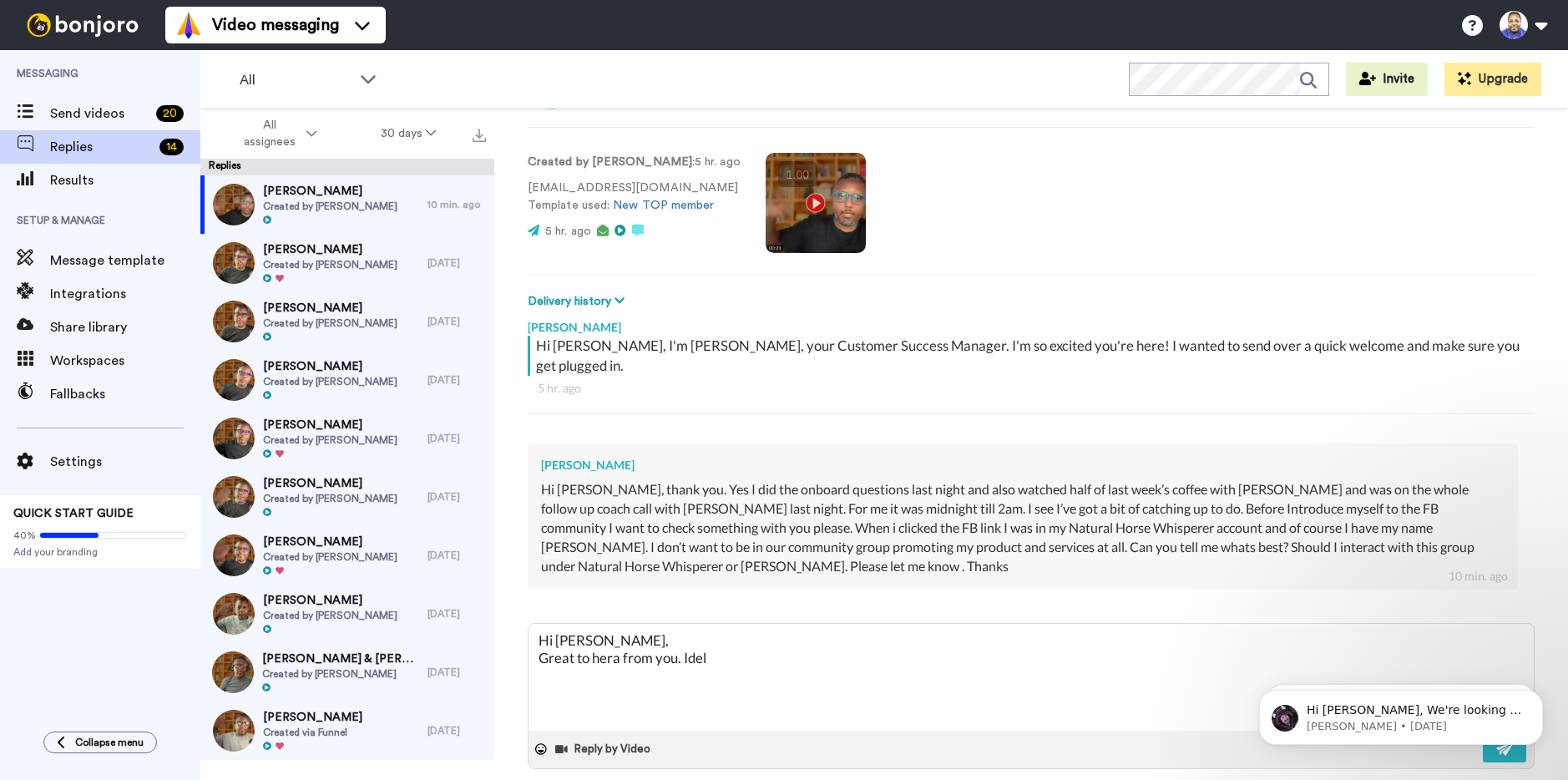
type textarea "x"
type textarea "Hi [PERSON_NAME], Great to hera from you. Idea"
type textarea "x"
type textarea "Hi [PERSON_NAME], Great to hera from you. Ideal"
type textarea "x"
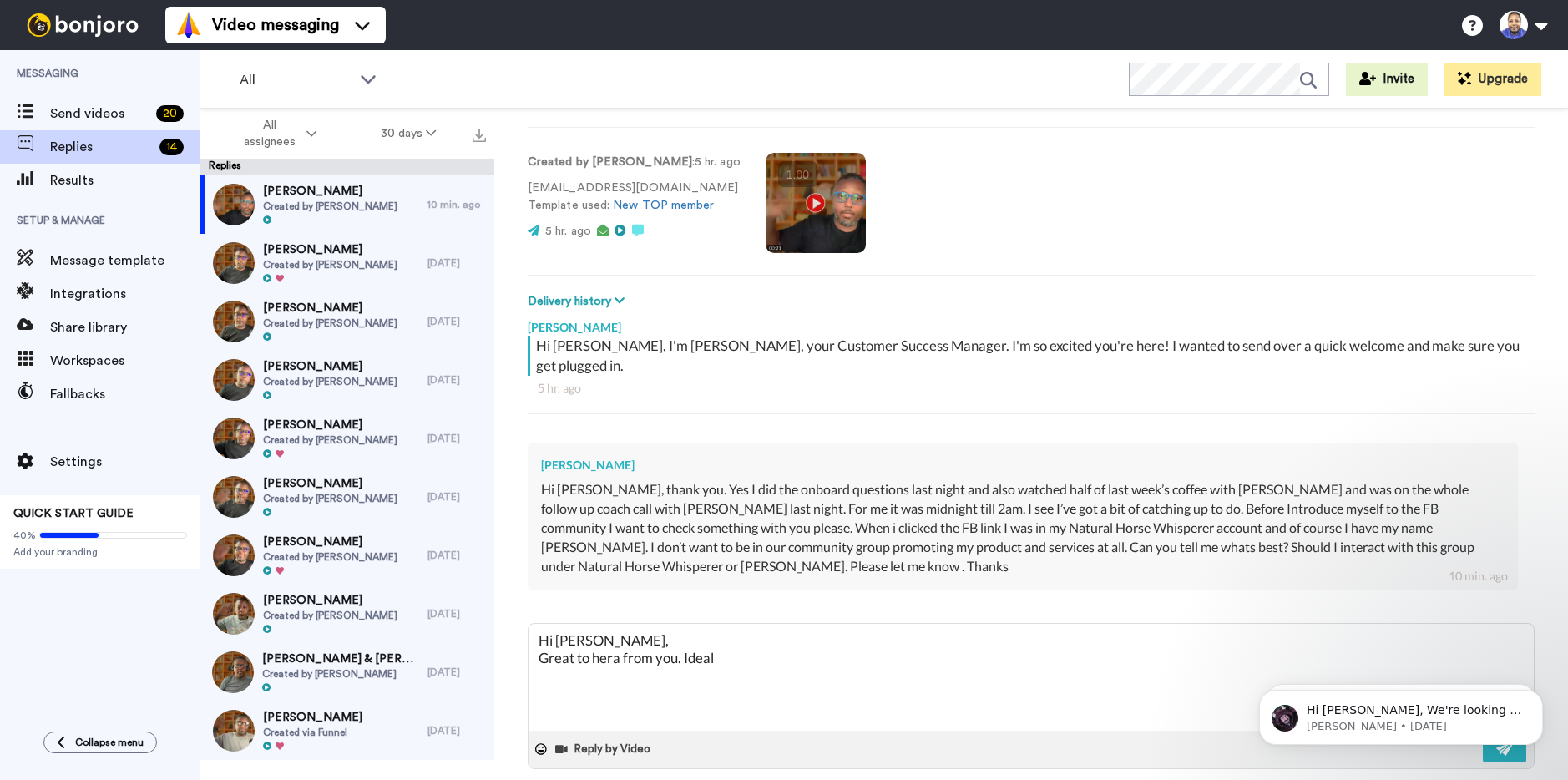
type textarea "Hi [PERSON_NAME], Great to hera from you. Ideall"
type textarea "x"
type textarea "Hi [PERSON_NAME], Great to hera from you. Ideally"
type textarea "x"
type textarea "Hi [PERSON_NAME], Great to hera from you. Ideally"
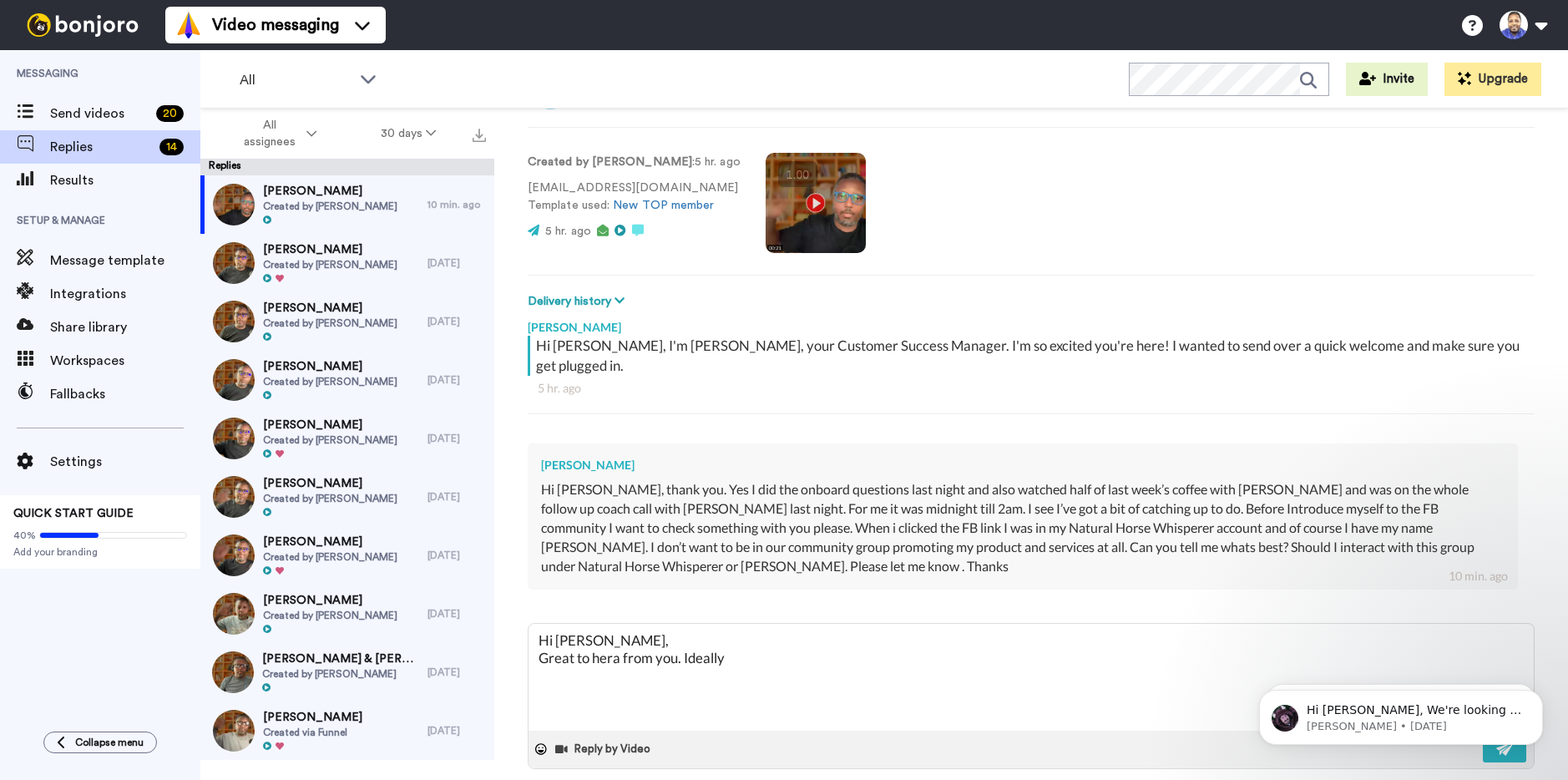
type textarea "x"
type textarea "Hi [PERSON_NAME], Great to hera from you. Ideally y"
type textarea "x"
type textarea "Hi [PERSON_NAME], Great to hera from you. Ideally yo"
type textarea "x"
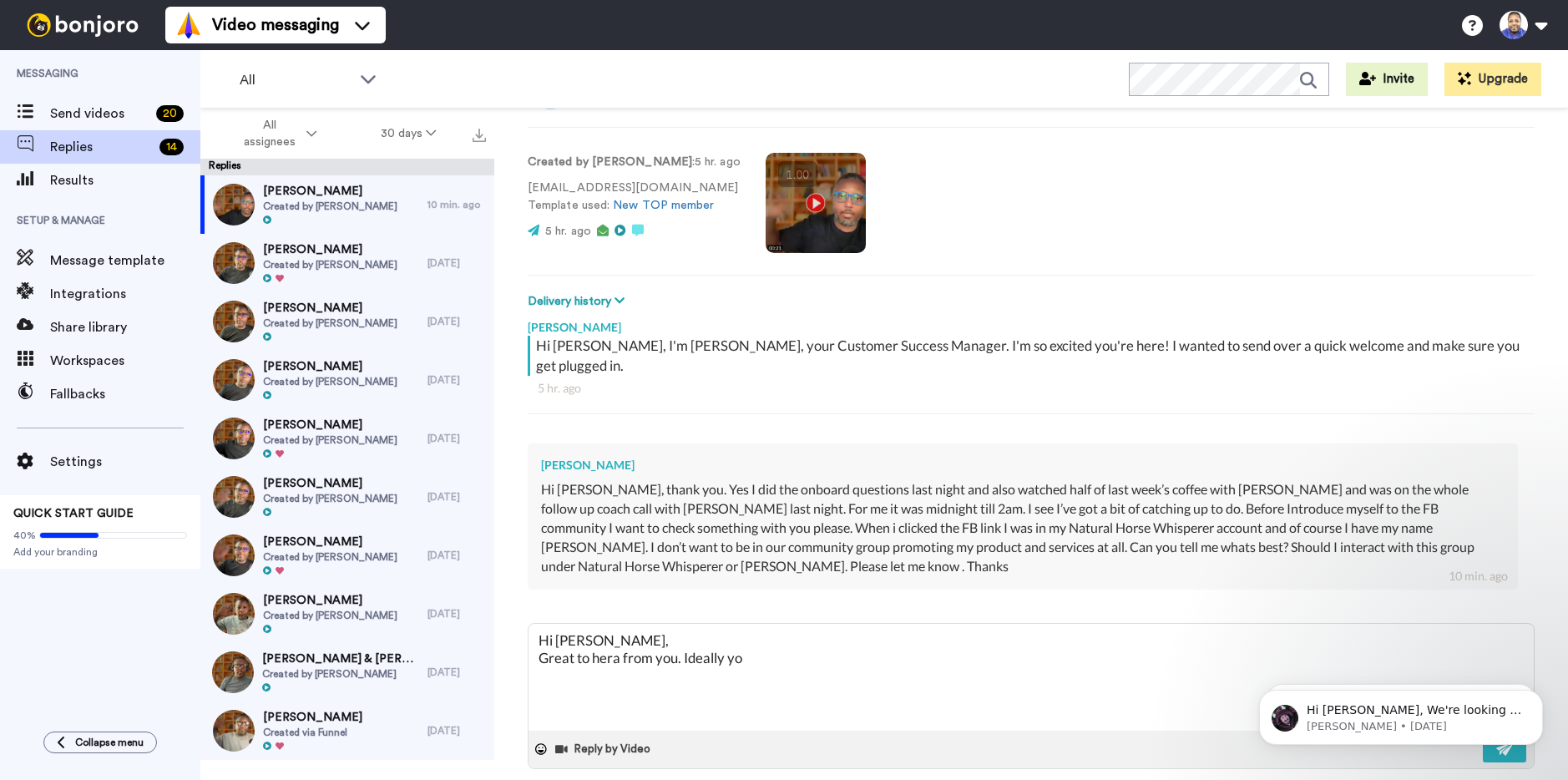
type textarea "Hi [PERSON_NAME], Great to hera from you. Ideally you"
type textarea "x"
type textarea "Hi [PERSON_NAME], Great to hera from you. Ideally you'"
type textarea "x"
type textarea "Hi [PERSON_NAME], Great to hera from you. Ideally you'd"
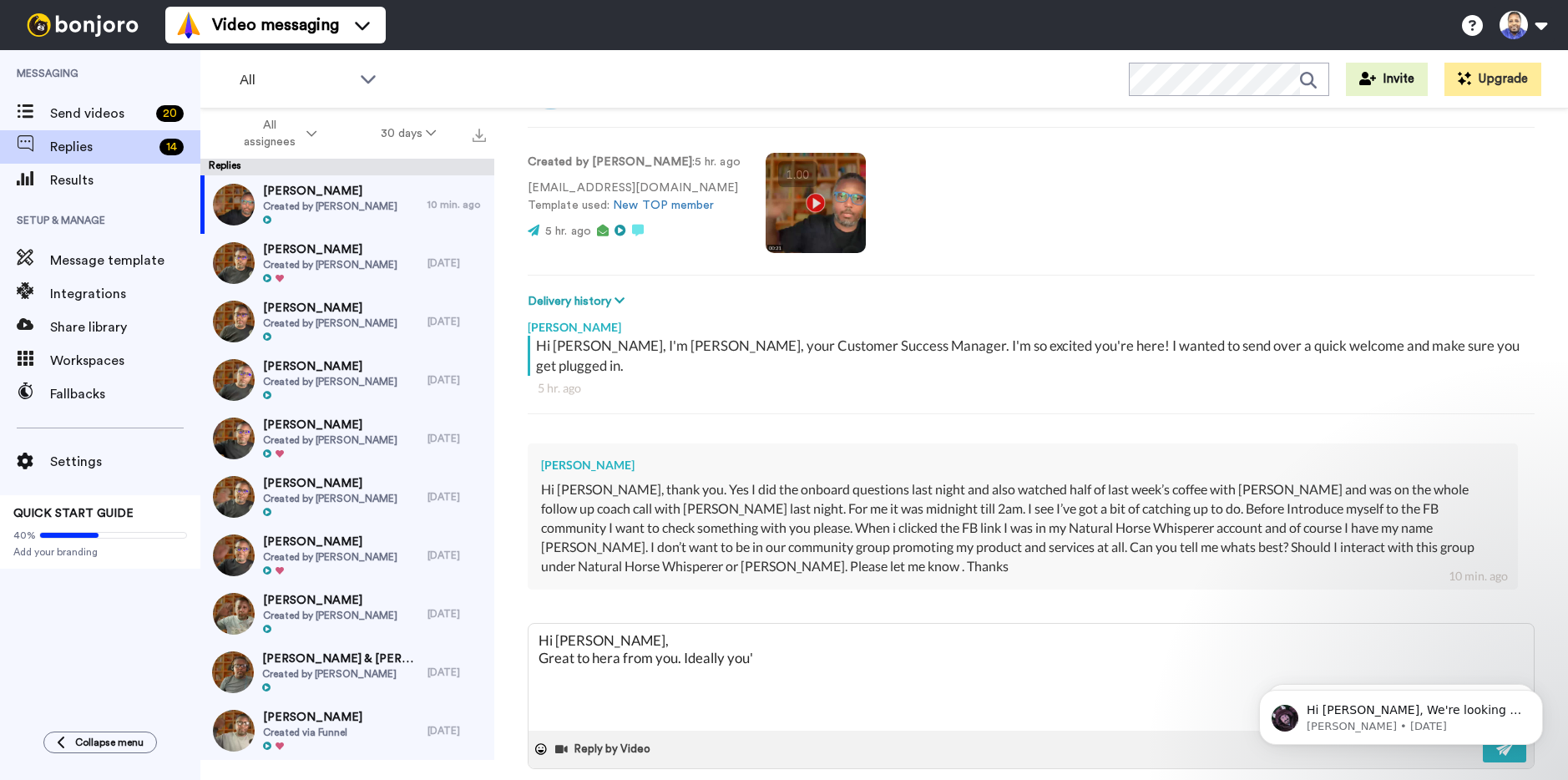
type textarea "x"
type textarea "Hi [PERSON_NAME], Great to hera from you. Ideally you'd"
type textarea "x"
type textarea "Hi [PERSON_NAME], Great to hera from you. Ideally you'd l"
type textarea "x"
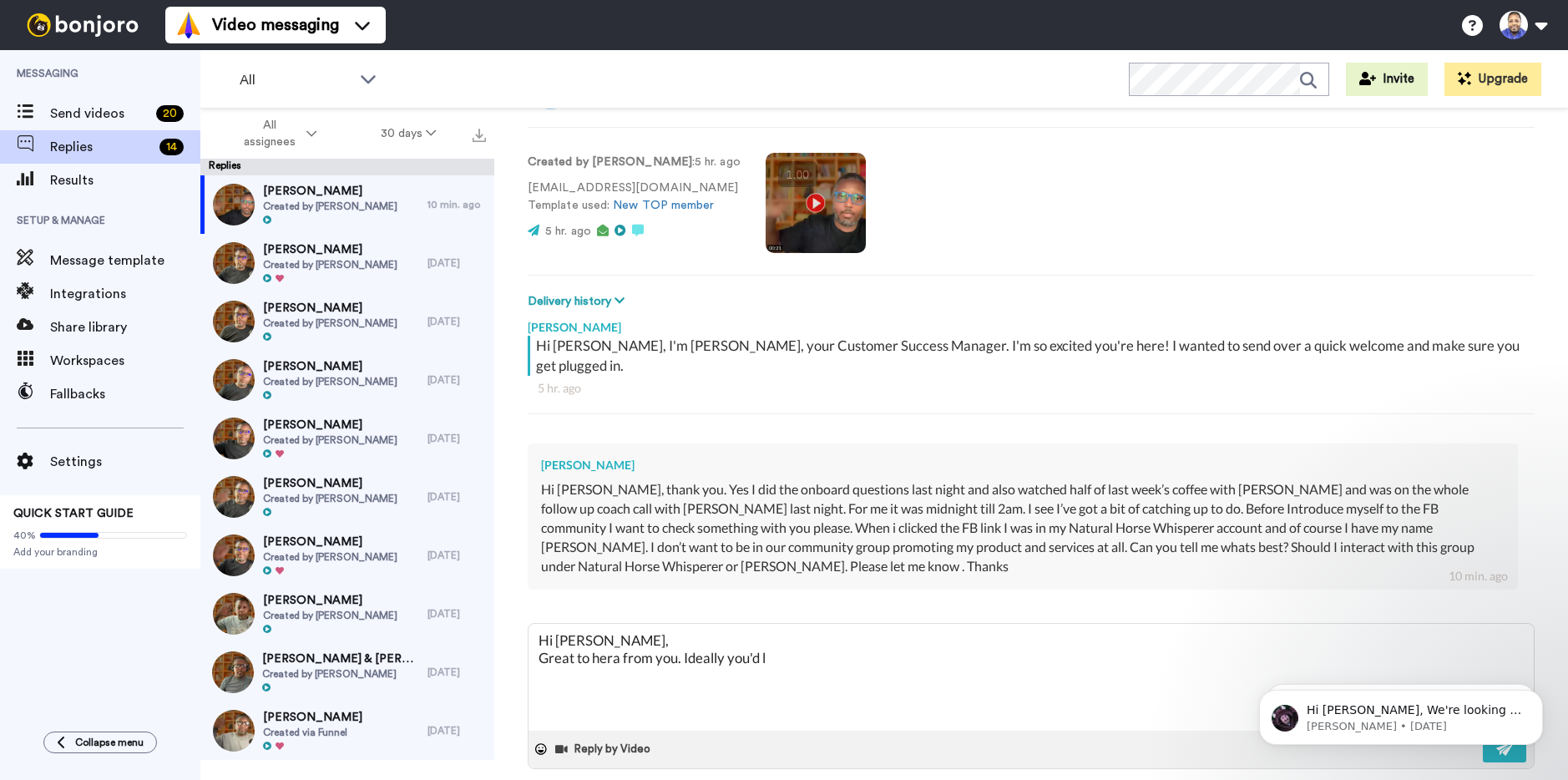
type textarea "Hi [PERSON_NAME], Great to hera from you. Ideally you'd li"
type textarea "x"
type textarea "Hi [PERSON_NAME], Great to hera from you. Ideally you'd lik"
type textarea "x"
type textarea "Hi [PERSON_NAME], Great to hera from you. Ideally you'd like"
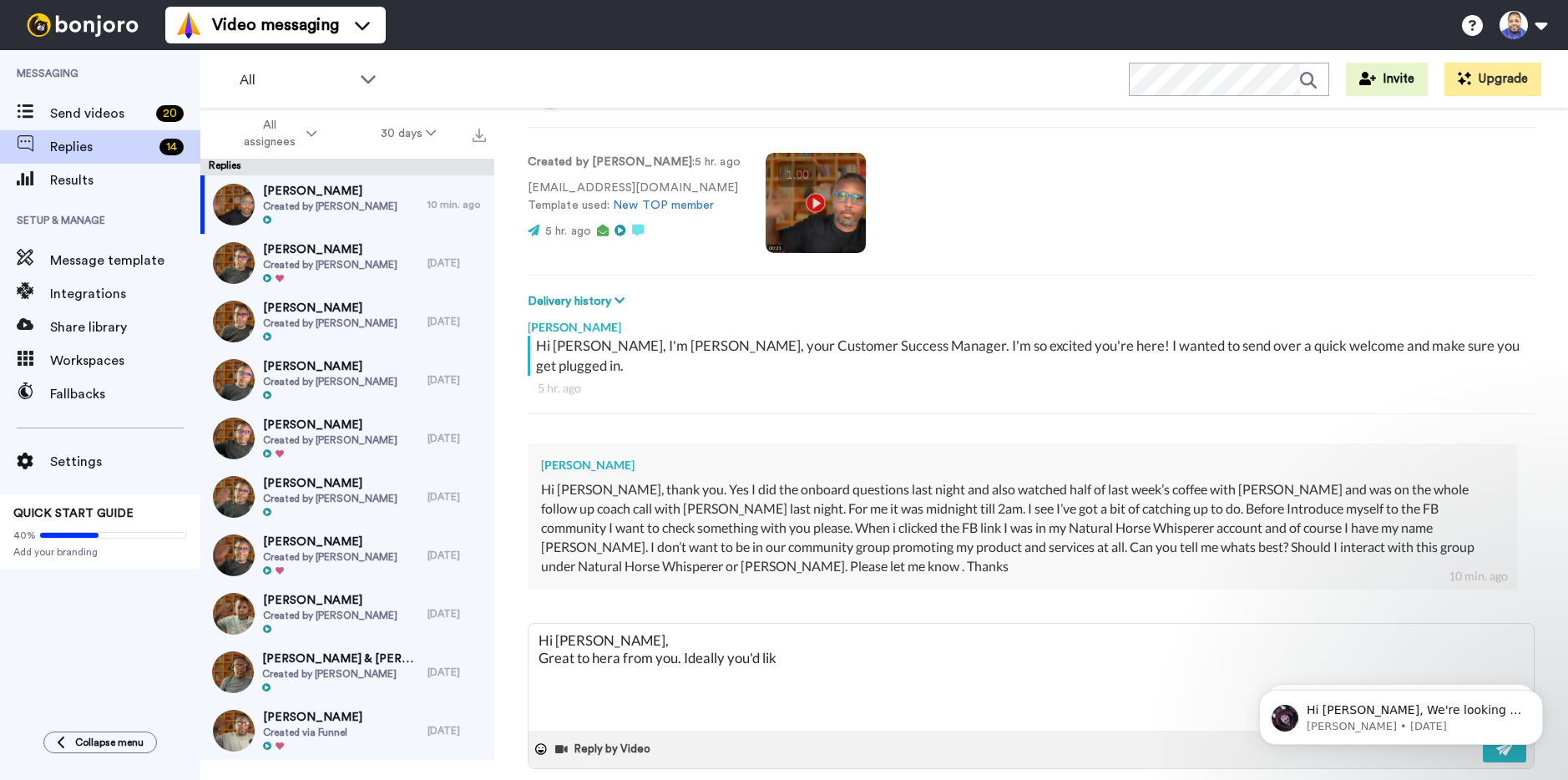
type textarea "x"
type textarea "Hi [PERSON_NAME], Great to hera from you. Ideally you'd like"
type textarea "x"
type textarea "Hi [PERSON_NAME], Great to hera from you. Ideally you'd like t"
type textarea "x"
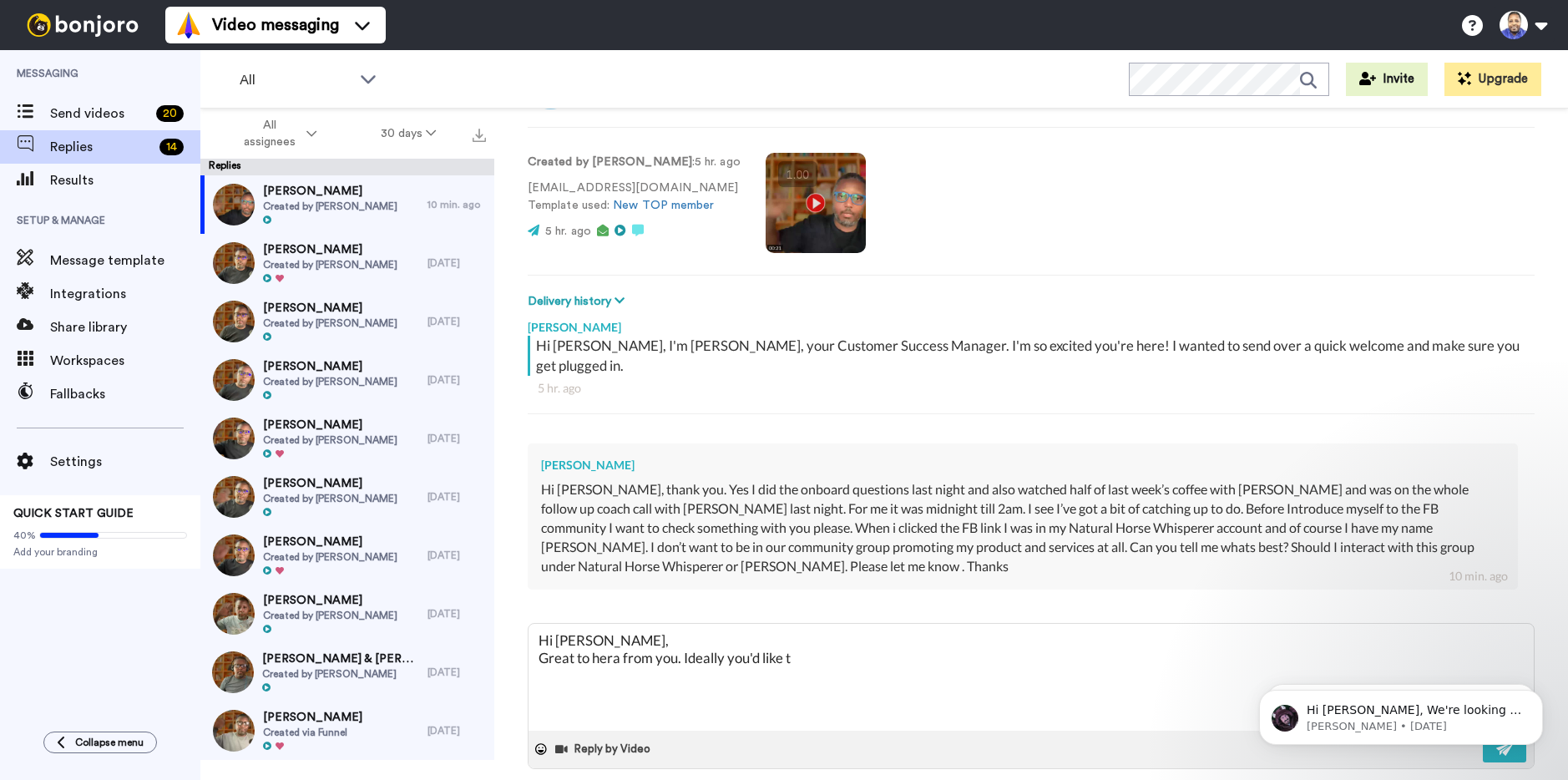
type textarea "Hi [PERSON_NAME], Great to hera from you. Ideally you'd like to"
type textarea "x"
type textarea "Hi [PERSON_NAME], Great to hera from you. Ideally you'd like to"
type textarea "x"
type textarea "Hi [PERSON_NAME], Great to hera from you. Ideally you'd like to i"
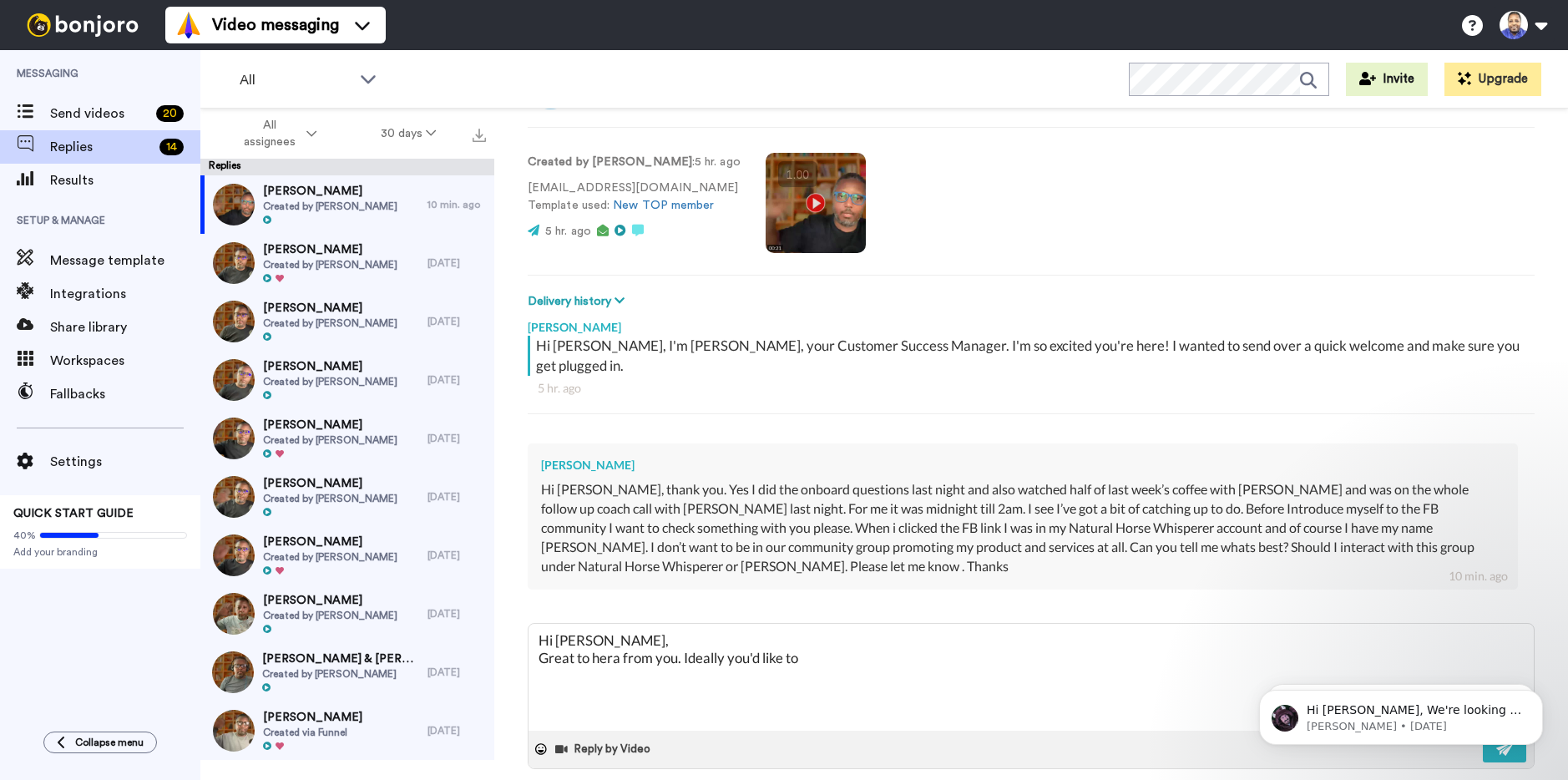
type textarea "x"
type textarea "Hi [PERSON_NAME], Great to hera from you. Ideally you'd like to in"
type textarea "x"
type textarea "Hi [PERSON_NAME], Great to hera from you. Ideally you'd like to int"
type textarea "x"
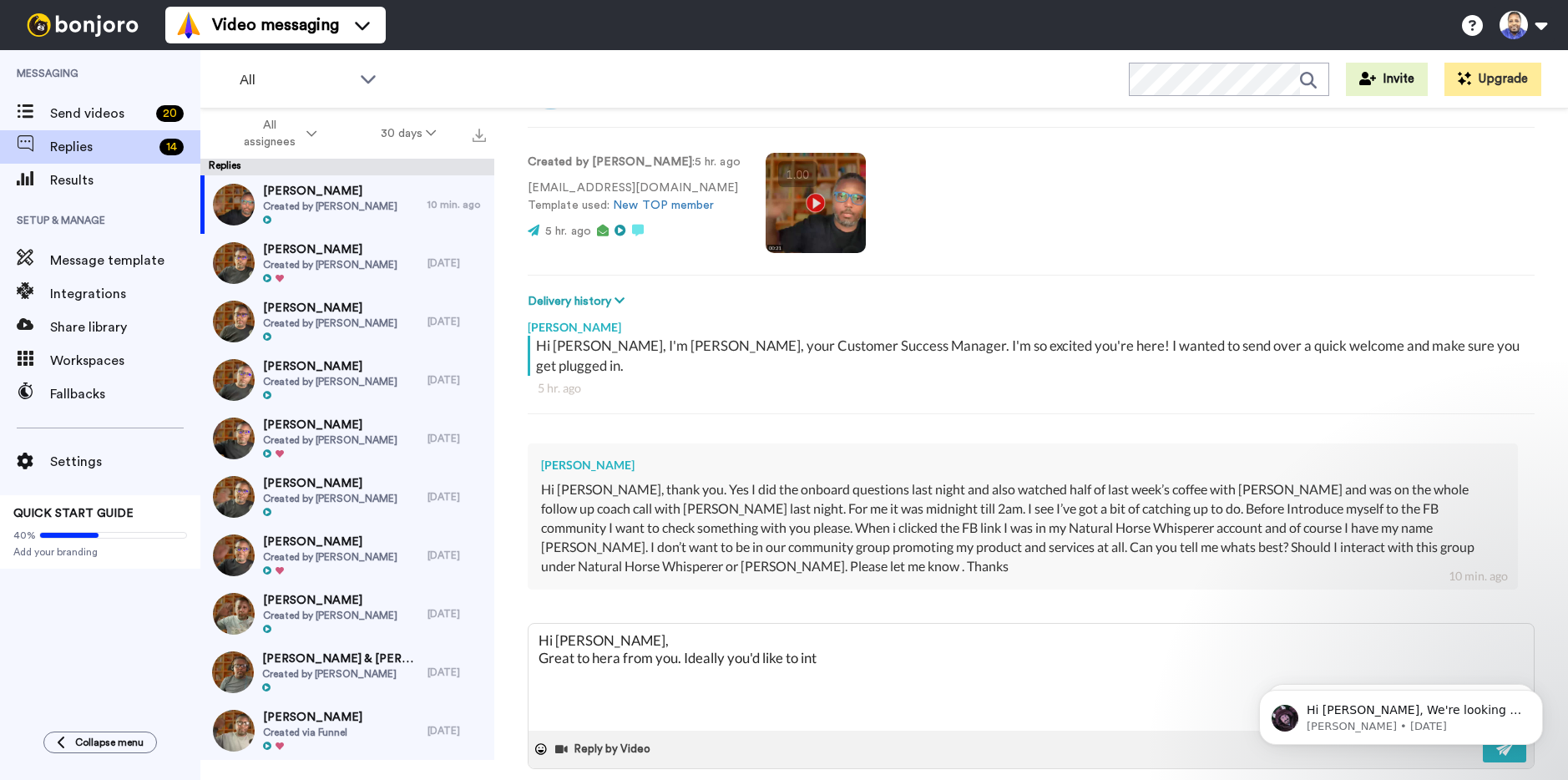
type textarea "Hi [PERSON_NAME], Great to hera from you. Ideally you'd like to inte"
type textarea "x"
type textarea "Hi [PERSON_NAME], Great to hera from you. Ideally you'd like to inter"
type textarea "x"
type textarea "Hi [PERSON_NAME], Great to hera from you. Ideally you'd like to intera"
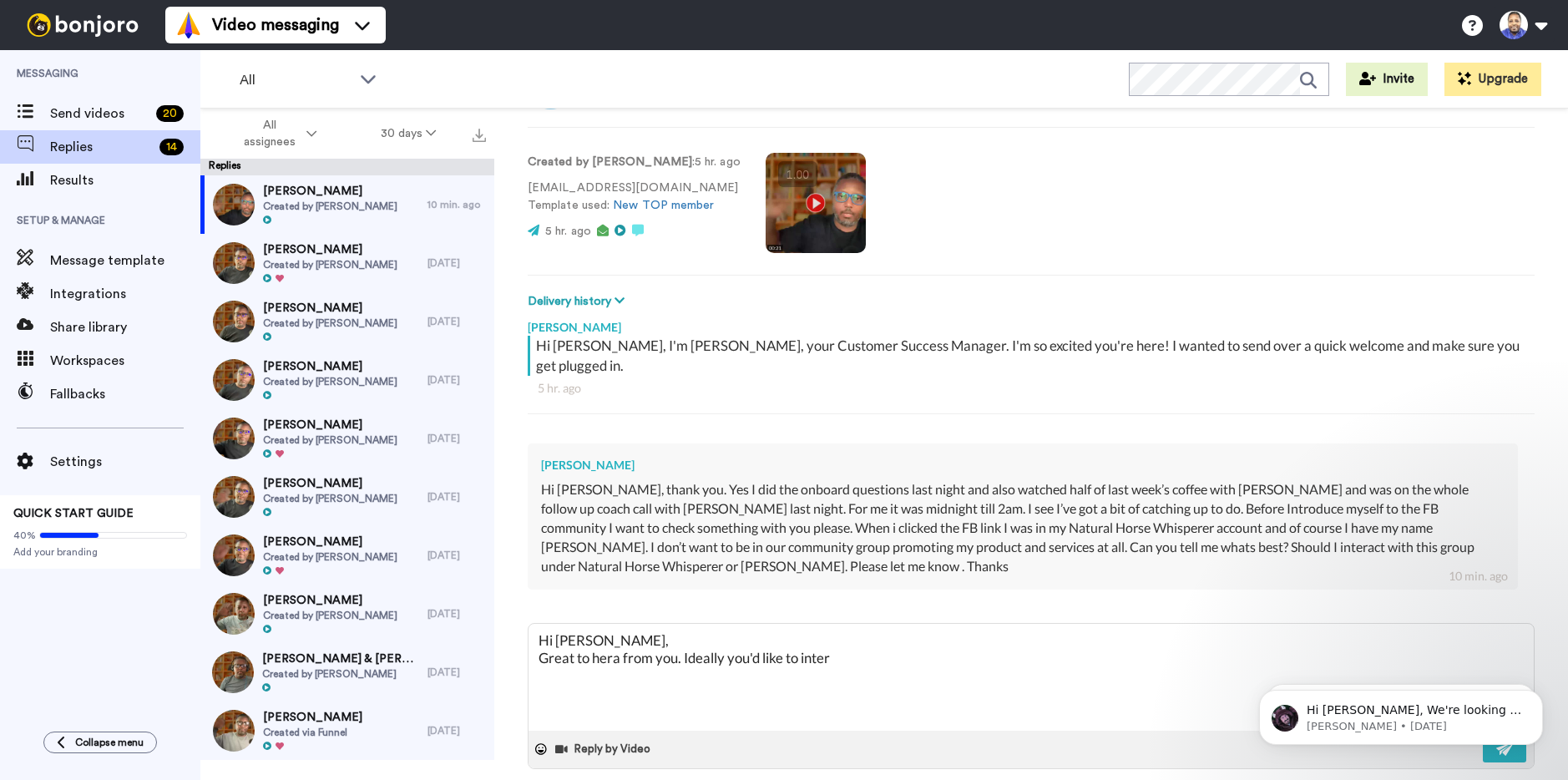
type textarea "x"
type textarea "Hi [PERSON_NAME], Great to hera from you. Ideally you'd like to interac"
type textarea "x"
type textarea "Hi [PERSON_NAME], Great to hera from you. Ideally you'd like to interact"
type textarea "x"
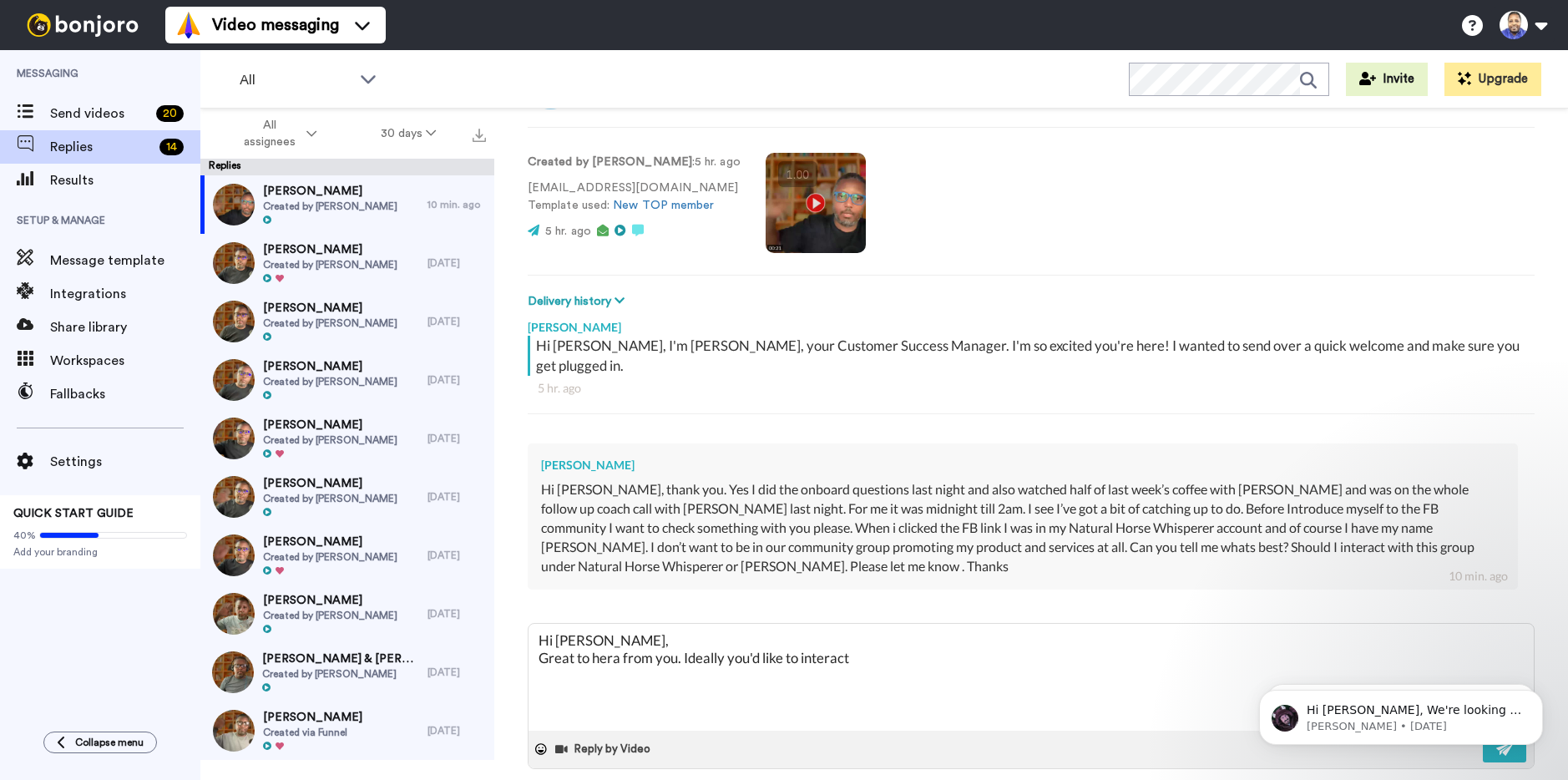
type textarea "Hi [PERSON_NAME], Great to hera from you. Ideally you'd like to interact"
type textarea "x"
type textarea "Hi [PERSON_NAME], Great to hera from you. Ideally you'd like to interact u"
type textarea "x"
type textarea "Hi [PERSON_NAME], Great to hera from you. Ideally you'd like to interact us"
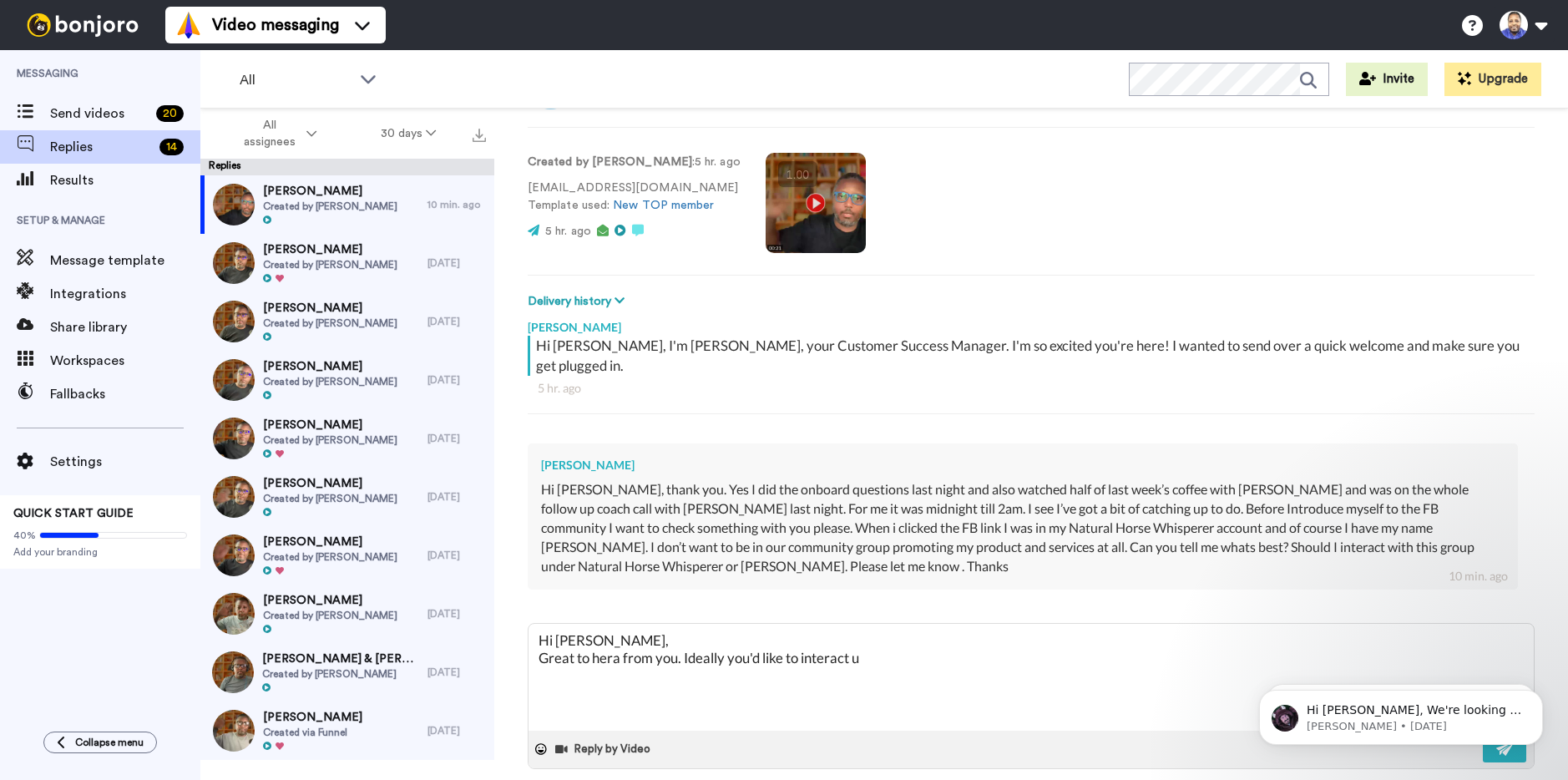
type textarea "x"
type textarea "Hi [PERSON_NAME], Great to hera from you. Ideally you'd like to interact usi"
type textarea "x"
type textarea "Hi [PERSON_NAME], Great to hera from you. Ideally you'd like to interact usin"
type textarea "x"
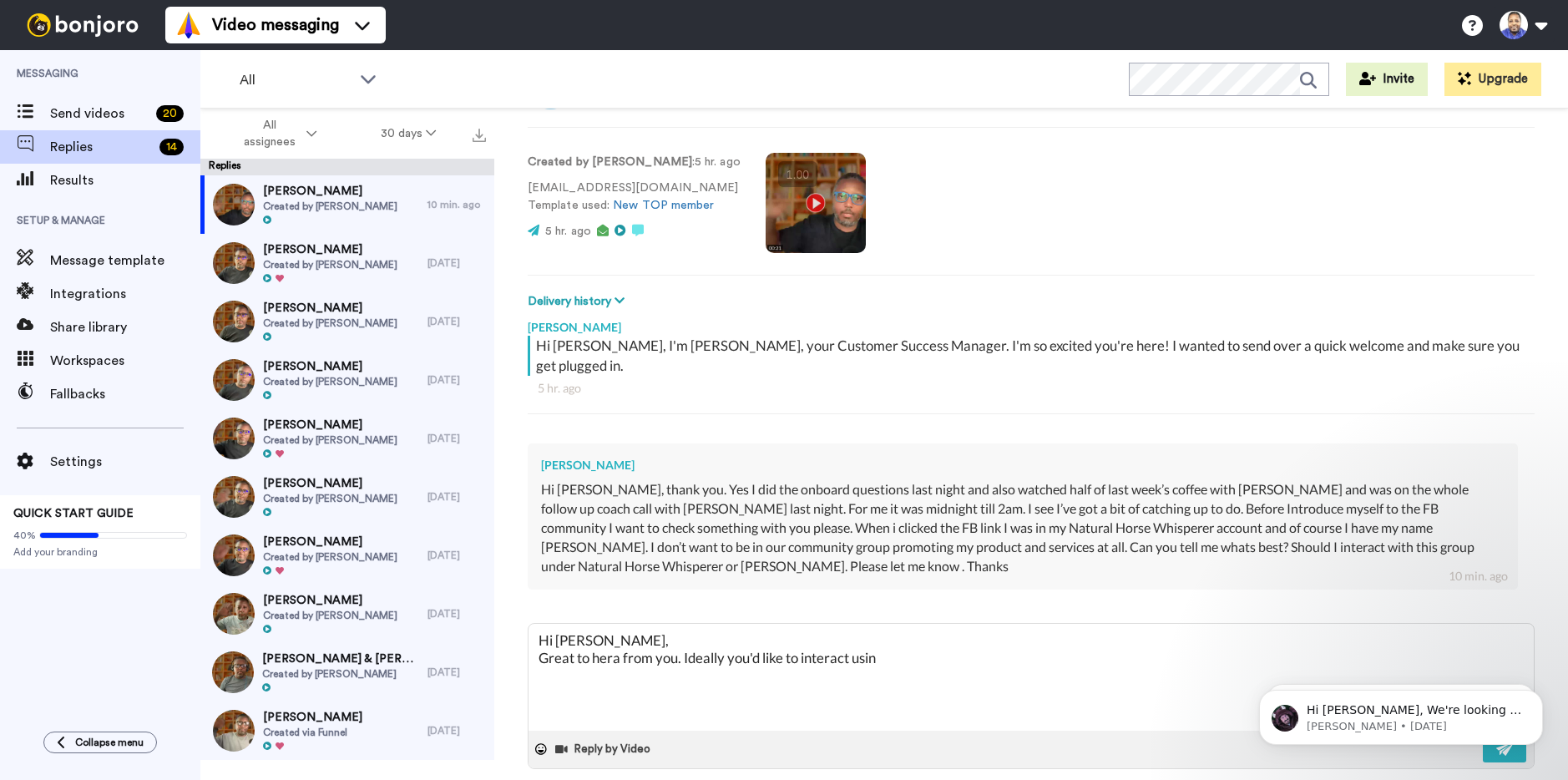
type textarea "Hi [PERSON_NAME], Great to hera from you. Ideally you'd like to interact using"
type textarea "x"
type textarea "Hi [PERSON_NAME], Great to hera from you. Ideally you'd like to interact using"
type textarea "x"
type textarea "Hi [PERSON_NAME], Great to hera from you. Ideally you'd like to interact using y"
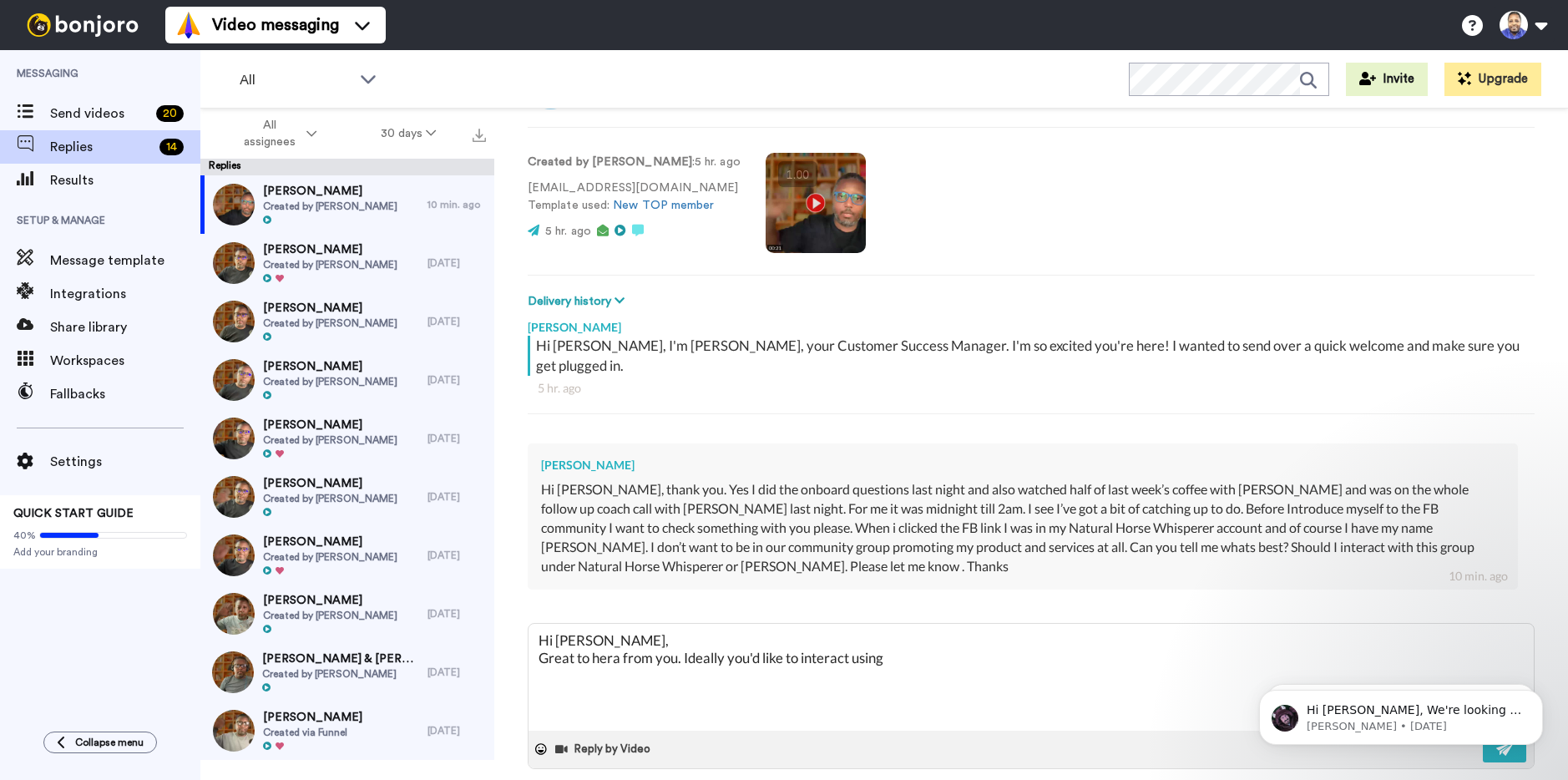
type textarea "x"
type textarea "Hi [PERSON_NAME], Great to hera from you. Ideally you'd like to interact using …"
type textarea "x"
type textarea "Hi [PERSON_NAME], Great to hera from you. Ideally you'd like to interact using …"
type textarea "x"
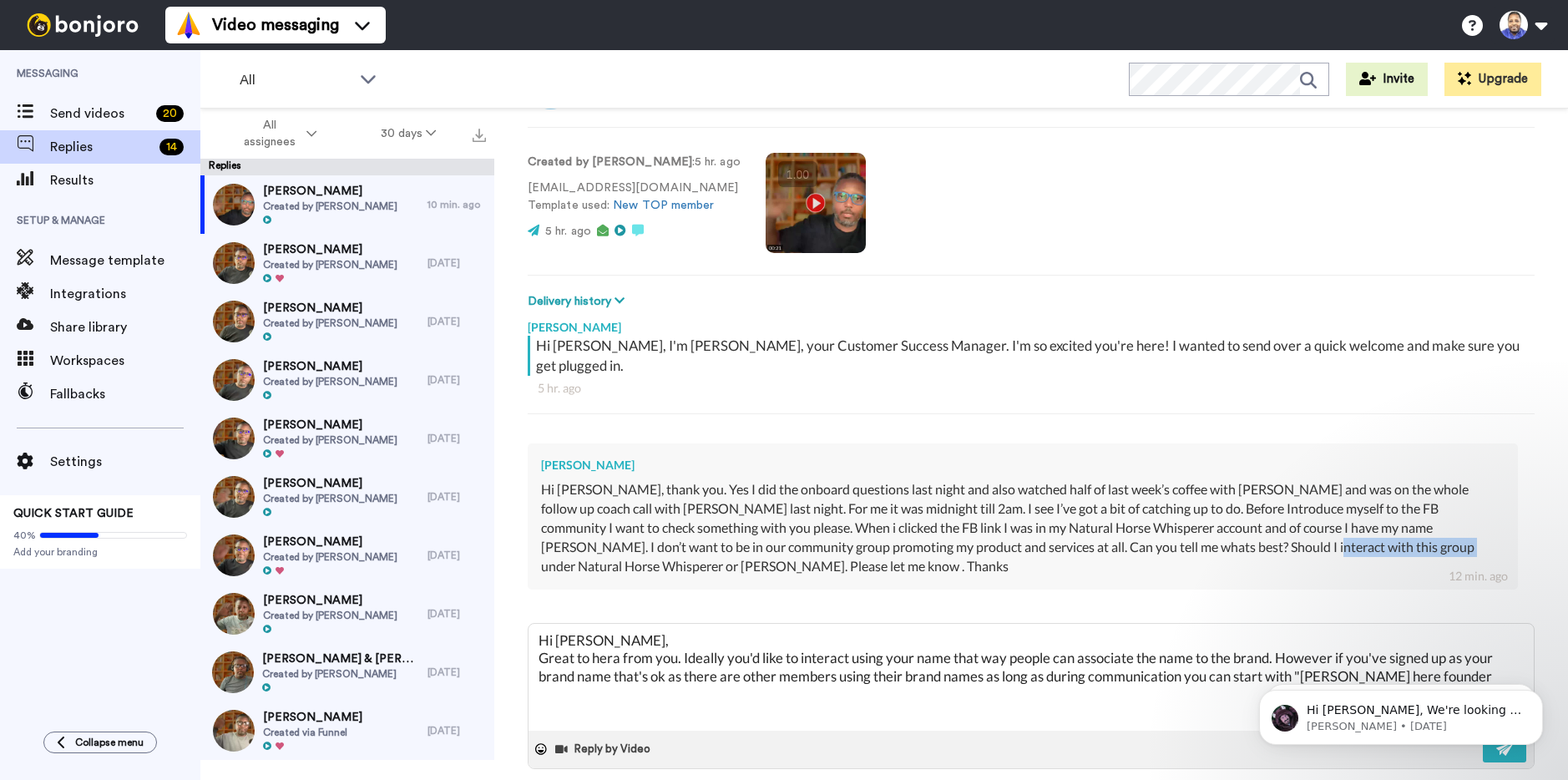
drag, startPoint x: 1207, startPoint y: 528, endPoint x: 1336, endPoint y: 526, distance: 129.0
click at [1352, 528] on div "Hi [PERSON_NAME], thank you. Yes I did the onboard questions last night and als…" at bounding box center [1022, 528] width 964 height 95
drag, startPoint x: 1322, startPoint y: 529, endPoint x: 1265, endPoint y: 530, distance: 57.0
click at [1265, 530] on div "Hi [PERSON_NAME], thank you. Yes I did the onboard questions last night and als…" at bounding box center [1022, 528] width 964 height 95
drag, startPoint x: 1209, startPoint y: 529, endPoint x: 1353, endPoint y: 529, distance: 144.0
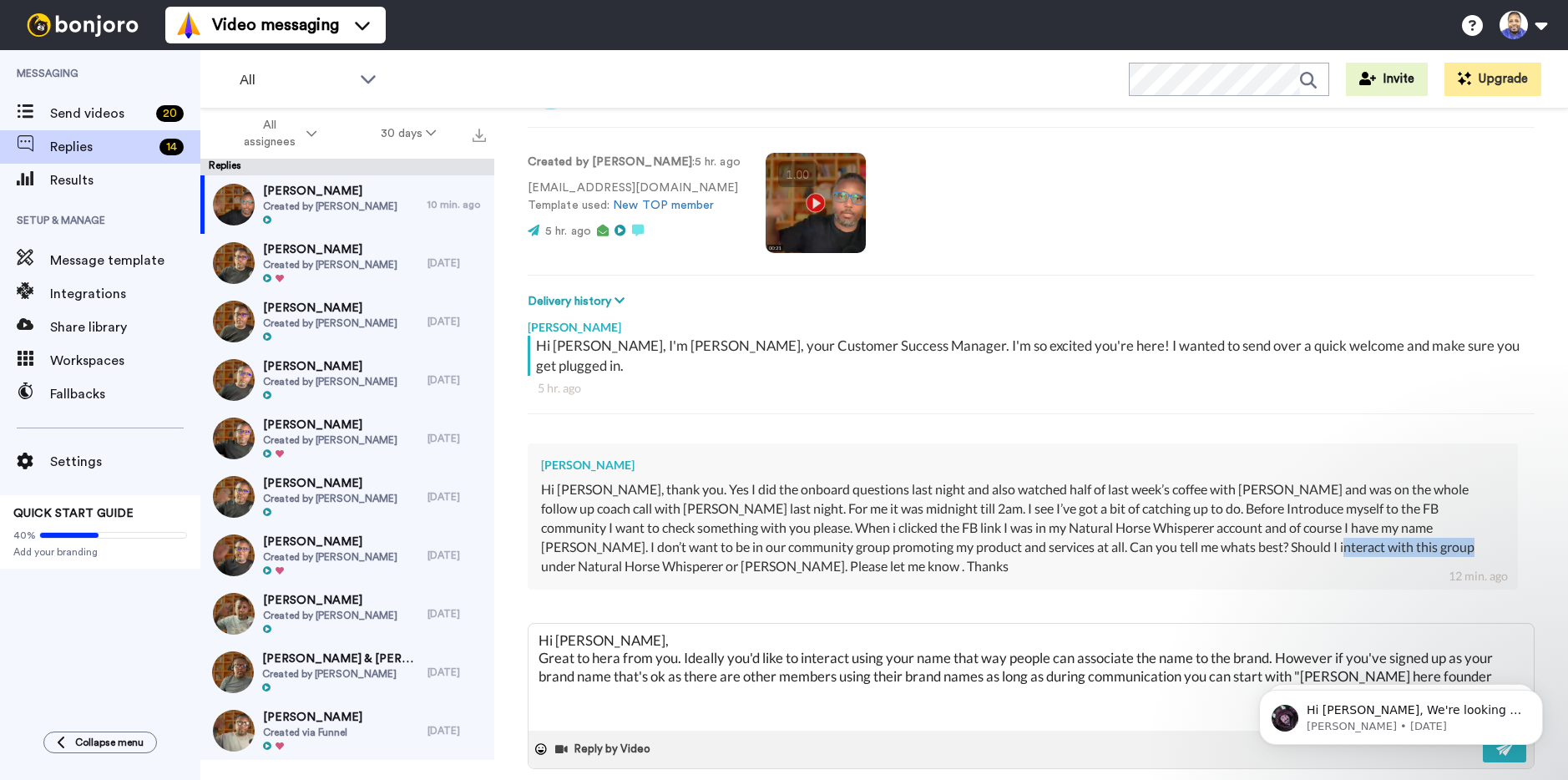
click at [1353, 529] on div "Hi [PERSON_NAME], thank you. Yes I did the onboard questions last night and als…" at bounding box center [1022, 528] width 964 height 95
copy div "Natural Horse Whisperer"
click at [1429, 651] on textarea "Hi [PERSON_NAME], Great to hera from you. Ideally you'd like to interact using …" at bounding box center [1031, 678] width 1005 height 107
paste textarea "Natural Horse Whisperer"
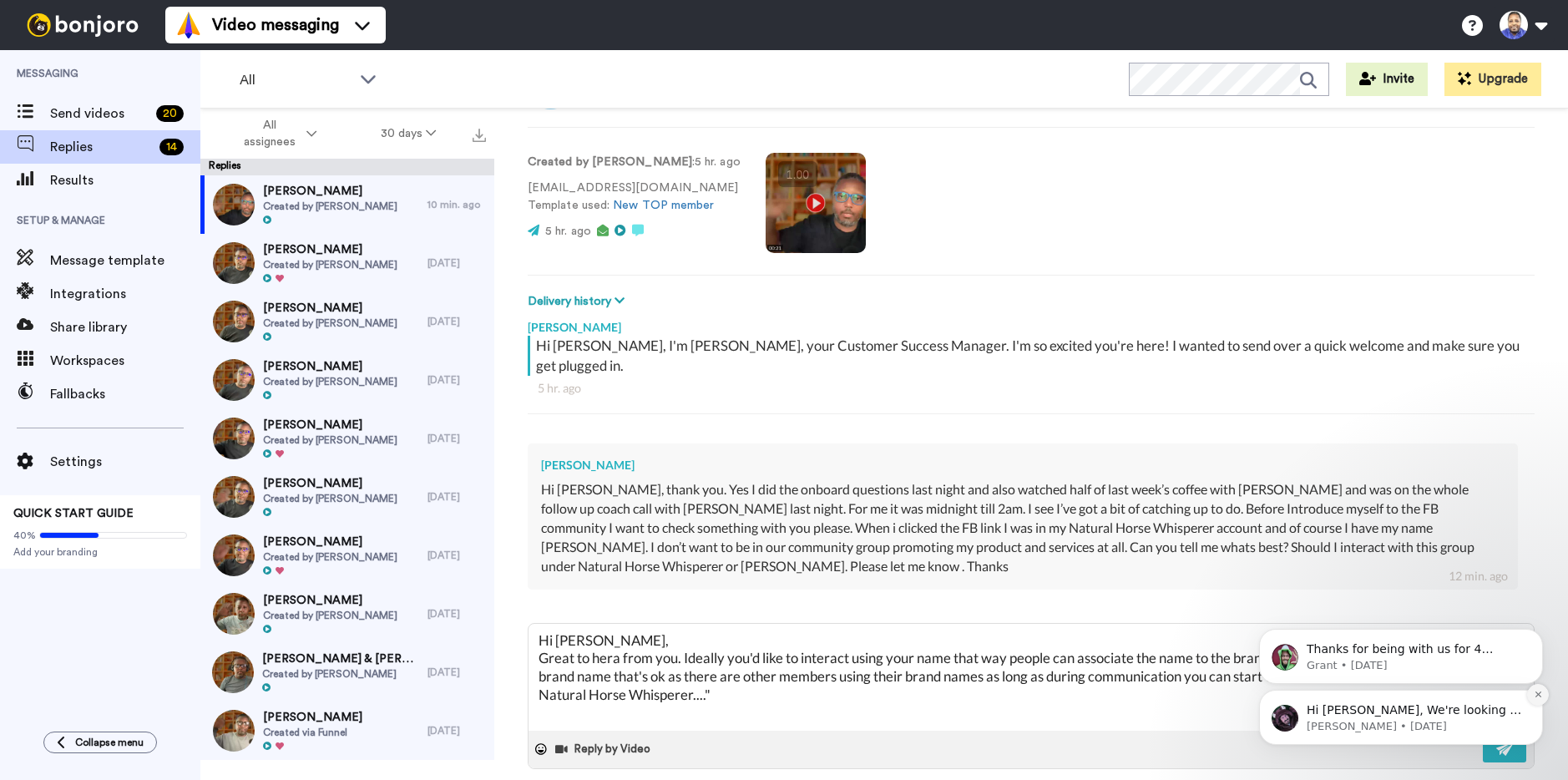
click at [1537, 691] on icon "Dismiss notification" at bounding box center [1538, 694] width 9 height 9
click at [1539, 690] on icon "Dismiss notification" at bounding box center [1538, 694] width 9 height 9
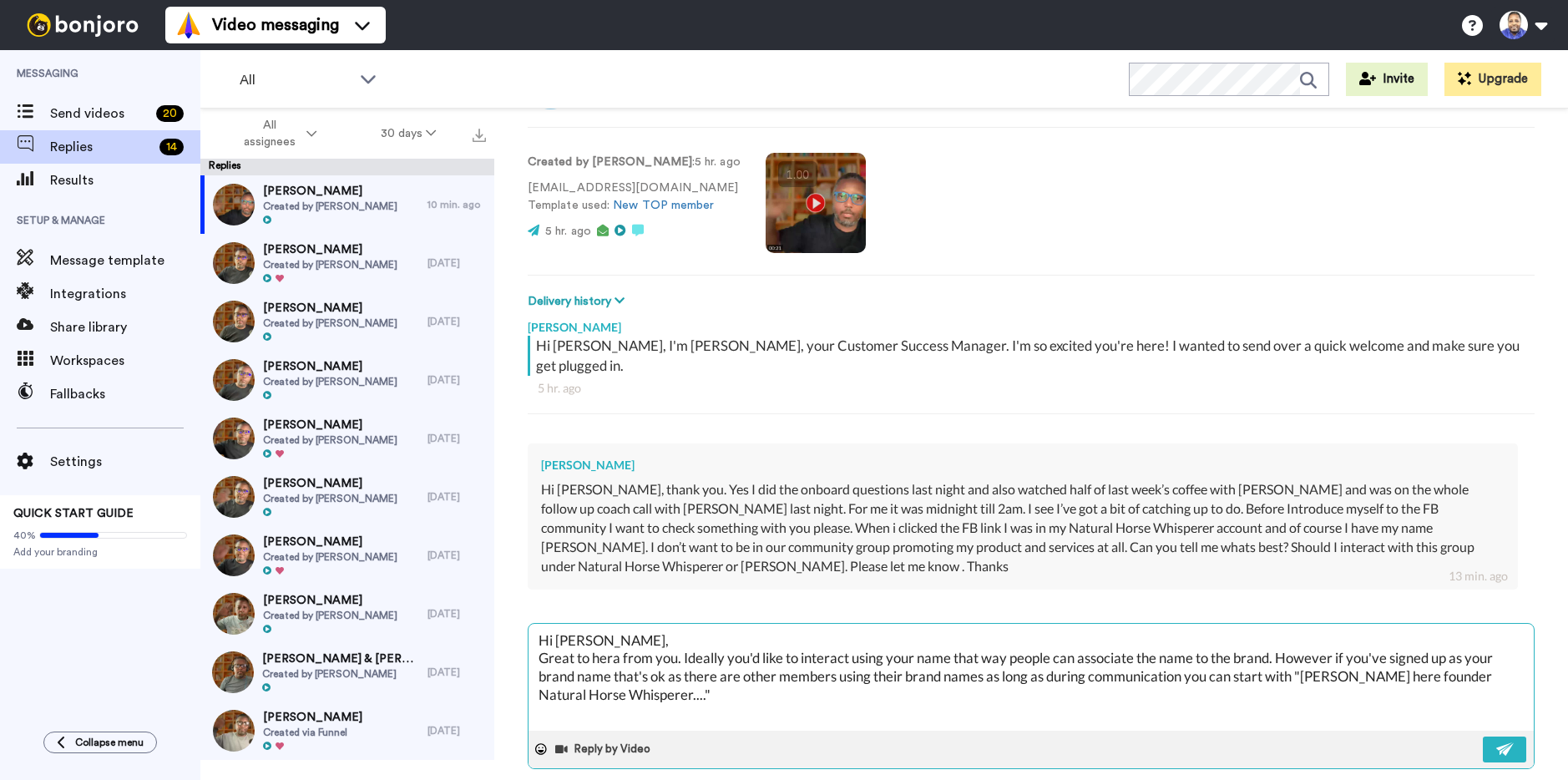
click at [711, 678] on textarea "Hi [PERSON_NAME], Great to hera from you. Ideally you'd like to interact using …" at bounding box center [1031, 678] width 1005 height 107
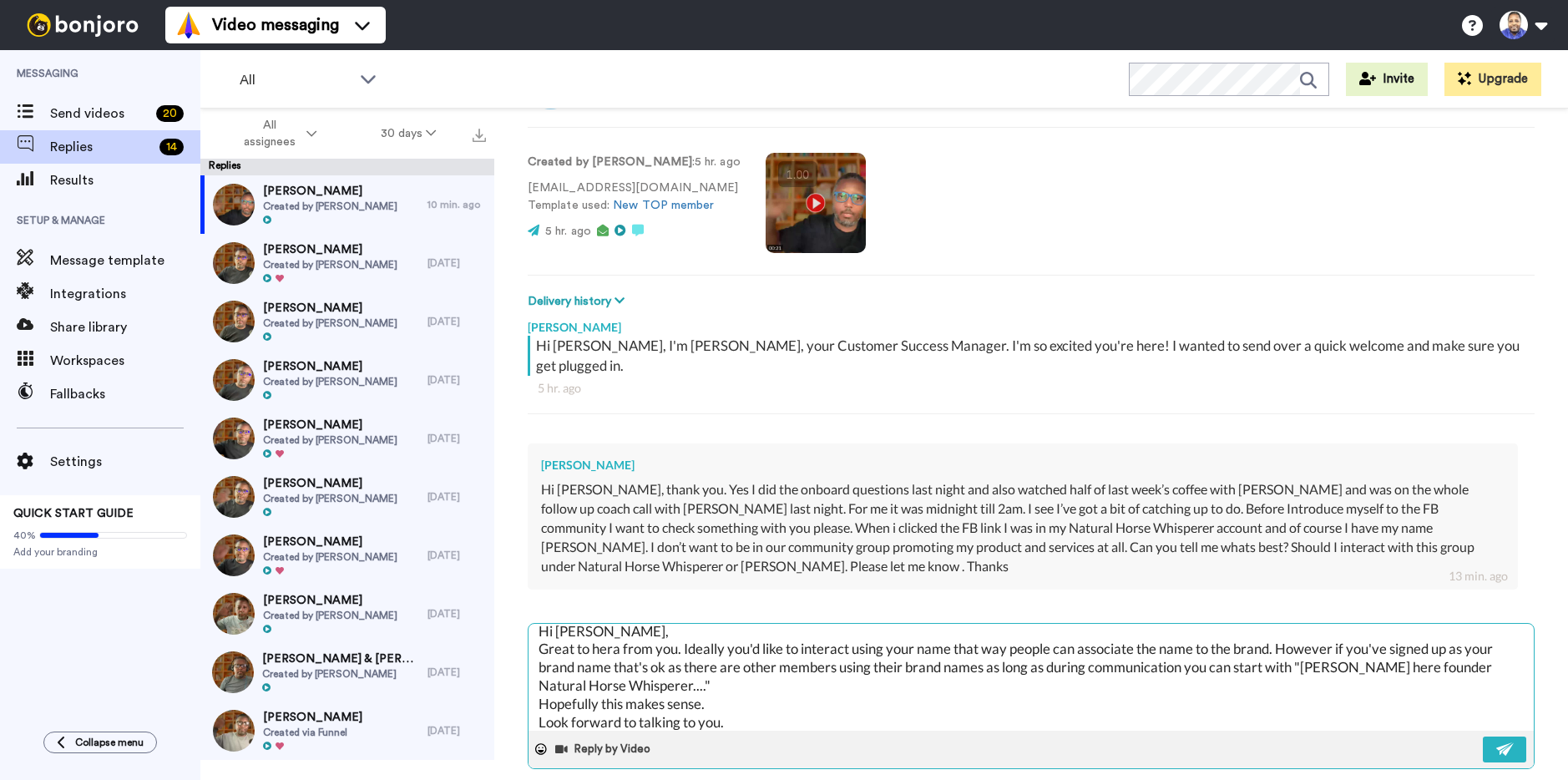
scroll to position [28, 0]
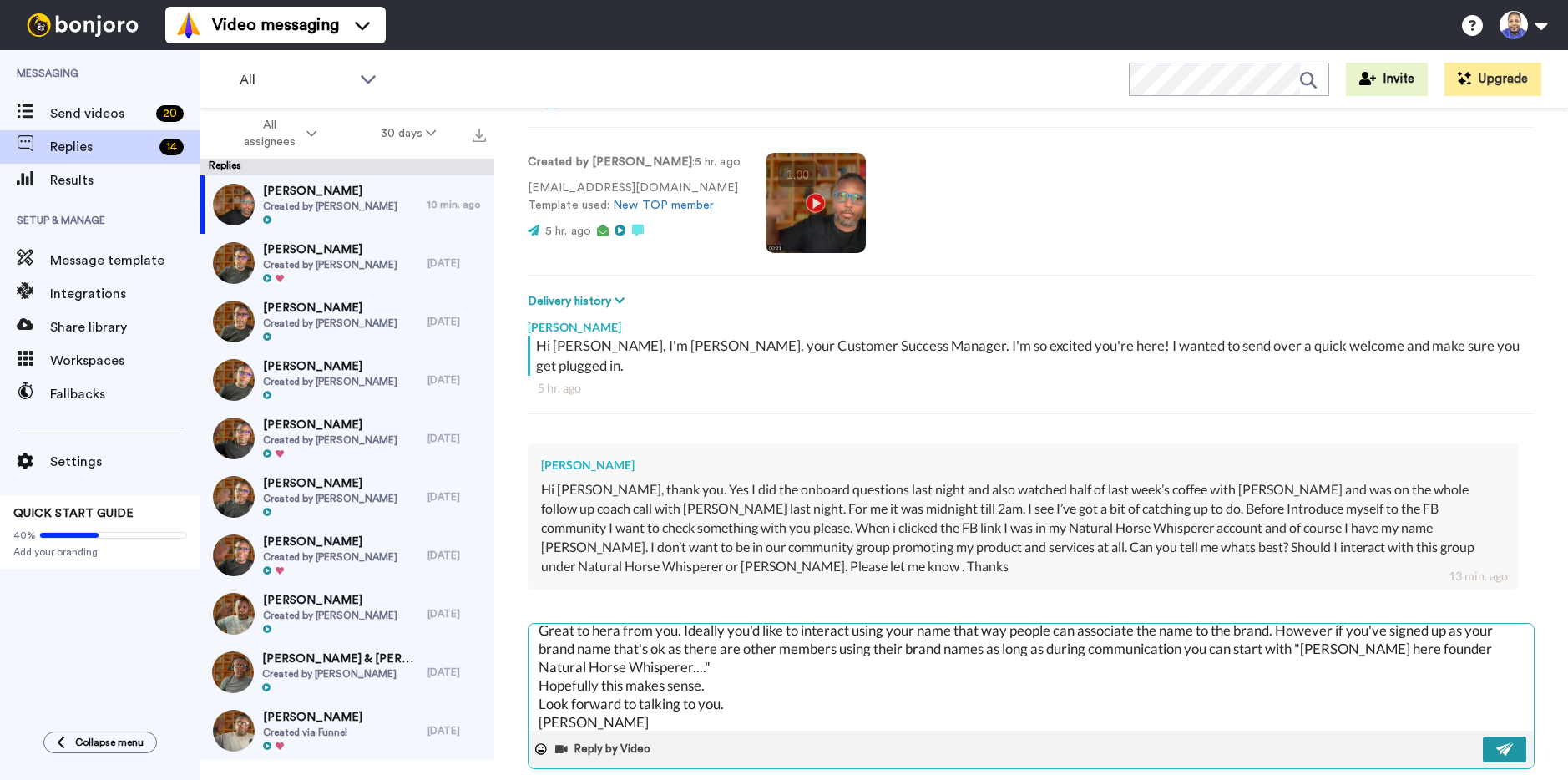
click at [1498, 742] on img at bounding box center [1505, 748] width 19 height 13
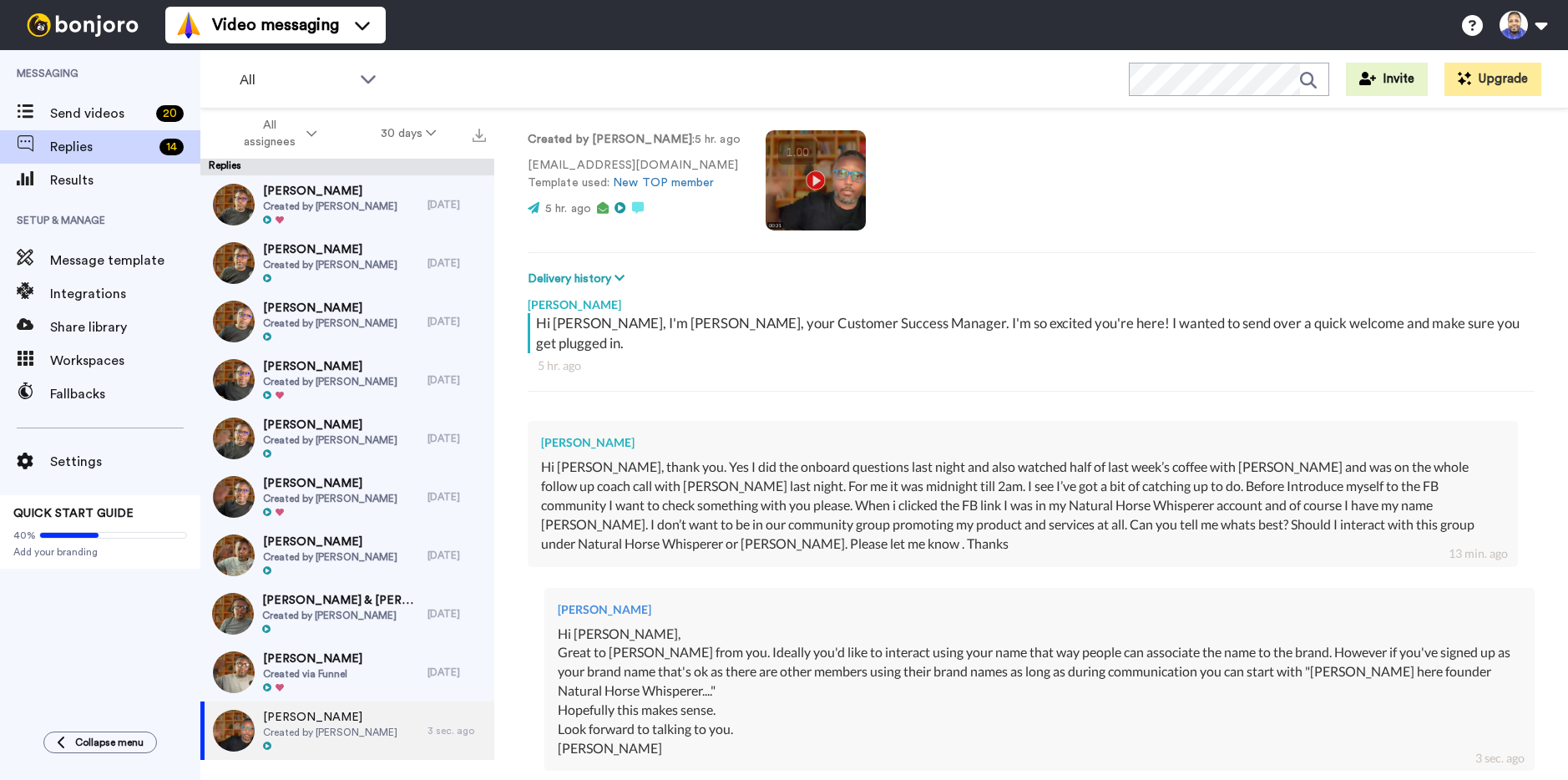
scroll to position [207, 0]
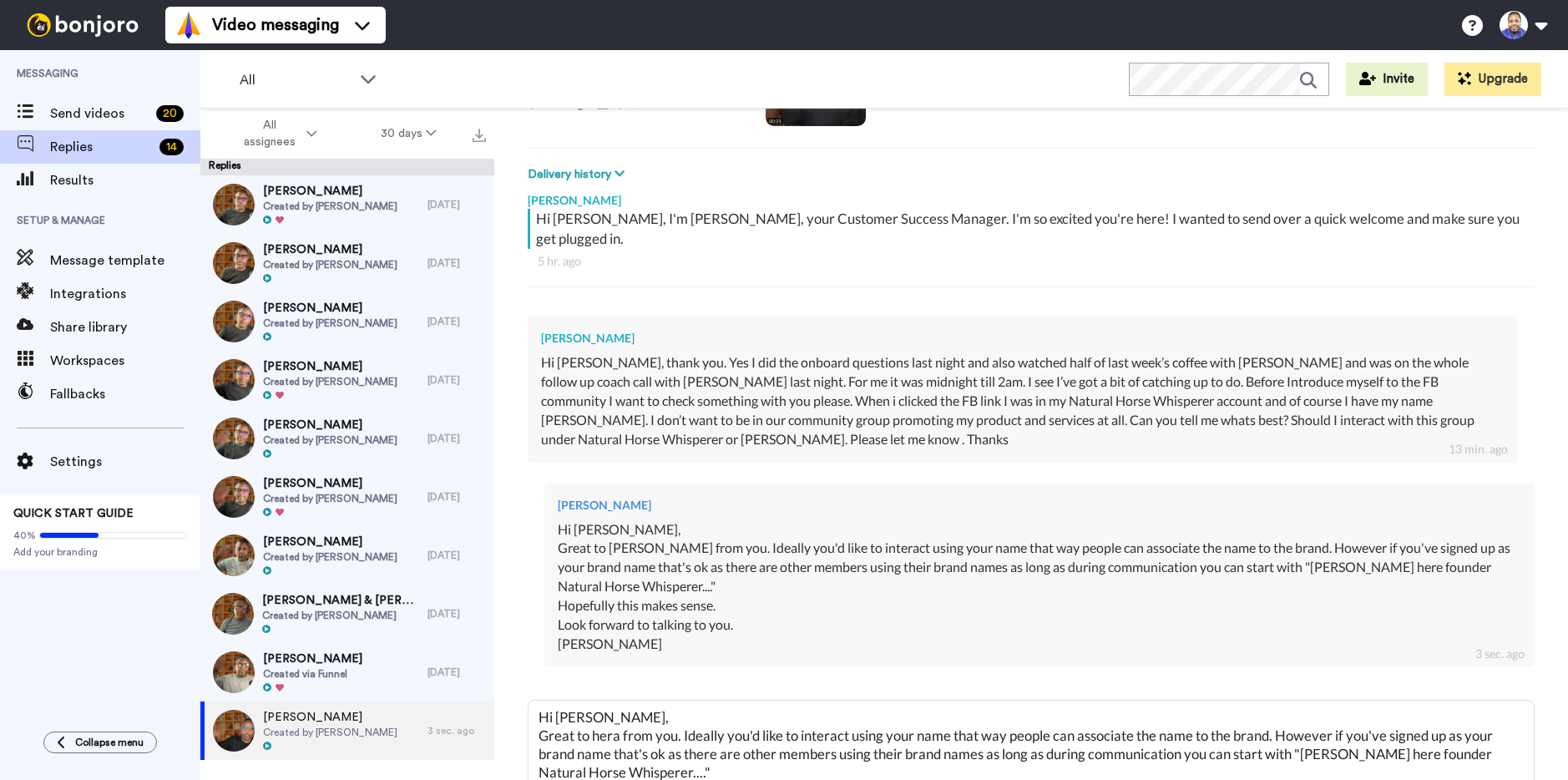
click at [1508, 542] on div "Hi [PERSON_NAME], Great to hera from you. Ideally you'd like to interact using …" at bounding box center [1039, 586] width 964 height 134
click at [810, 715] on textarea "Hi [PERSON_NAME], Great to hera from you. Ideally you'd like to interact using …" at bounding box center [1031, 754] width 1005 height 107
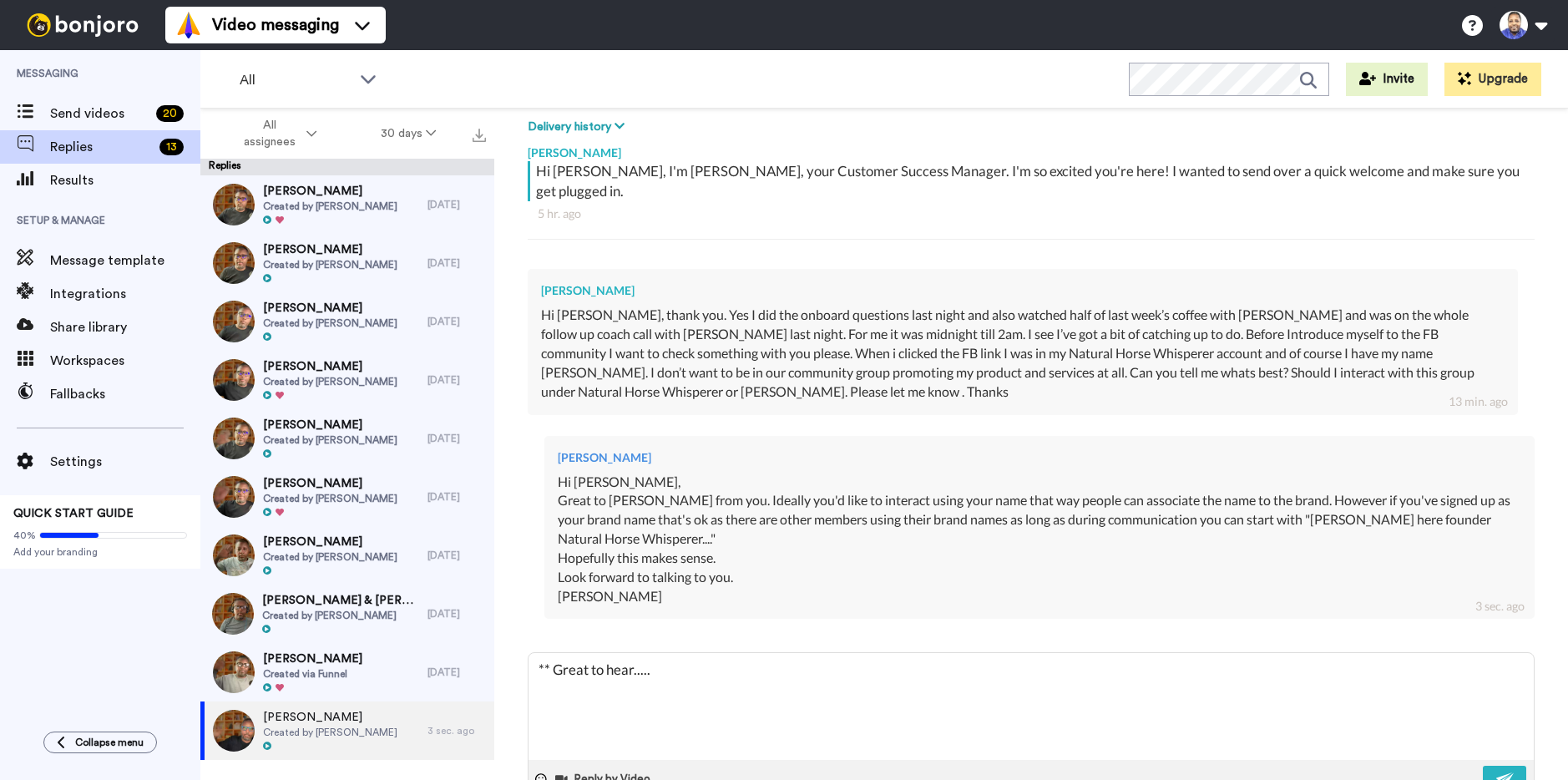
scroll to position [285, 0]
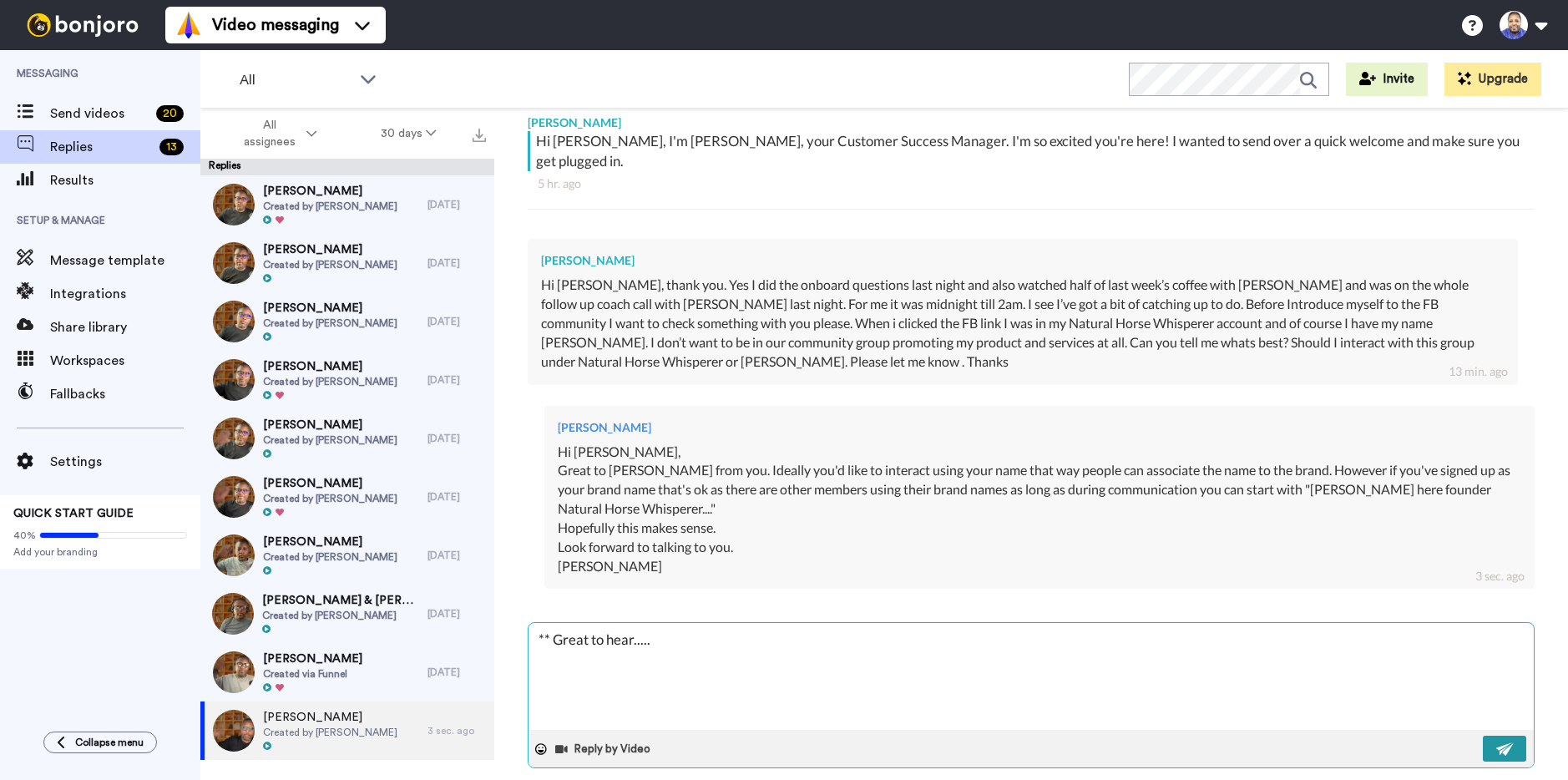
click at [1497, 742] on img at bounding box center [1505, 748] width 19 height 13
